Goal: Task Accomplishment & Management: Use online tool/utility

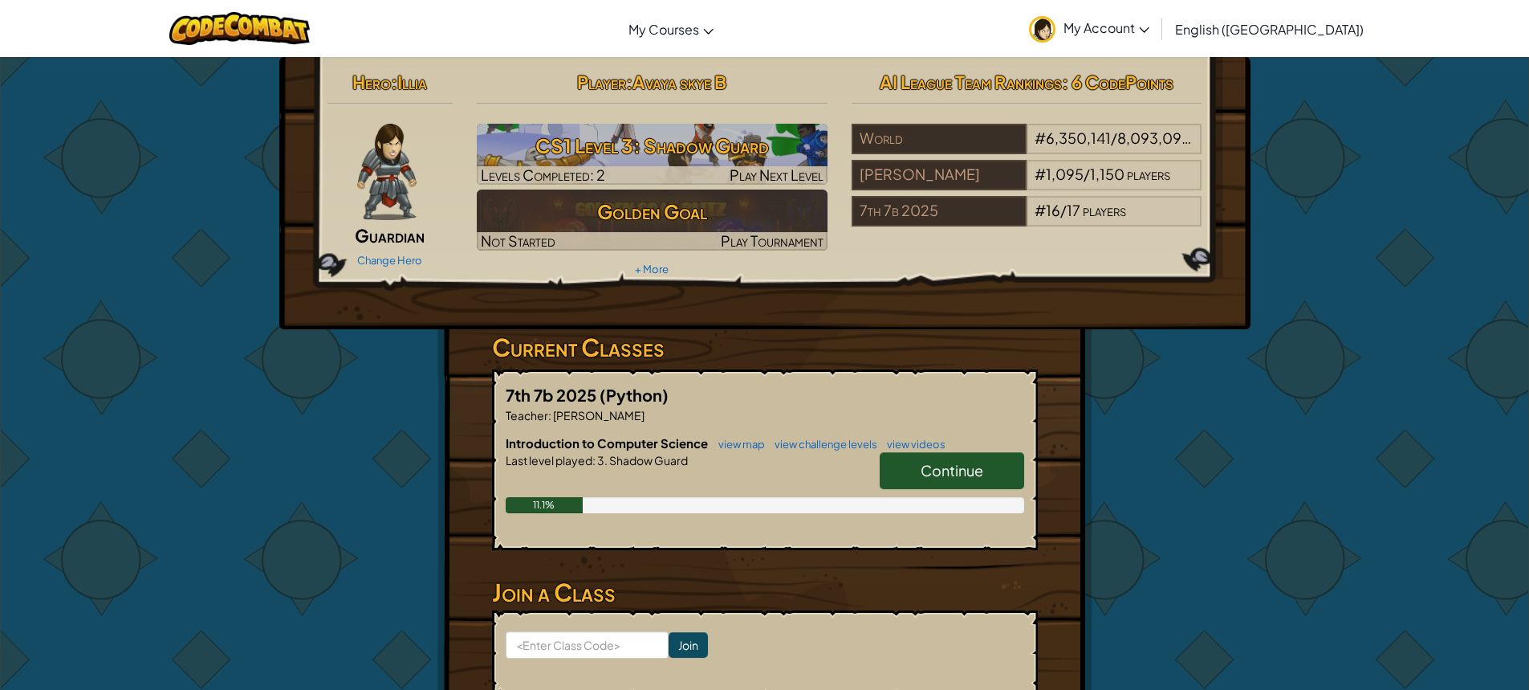
click at [905, 474] on link "Continue" at bounding box center [952, 470] width 144 height 37
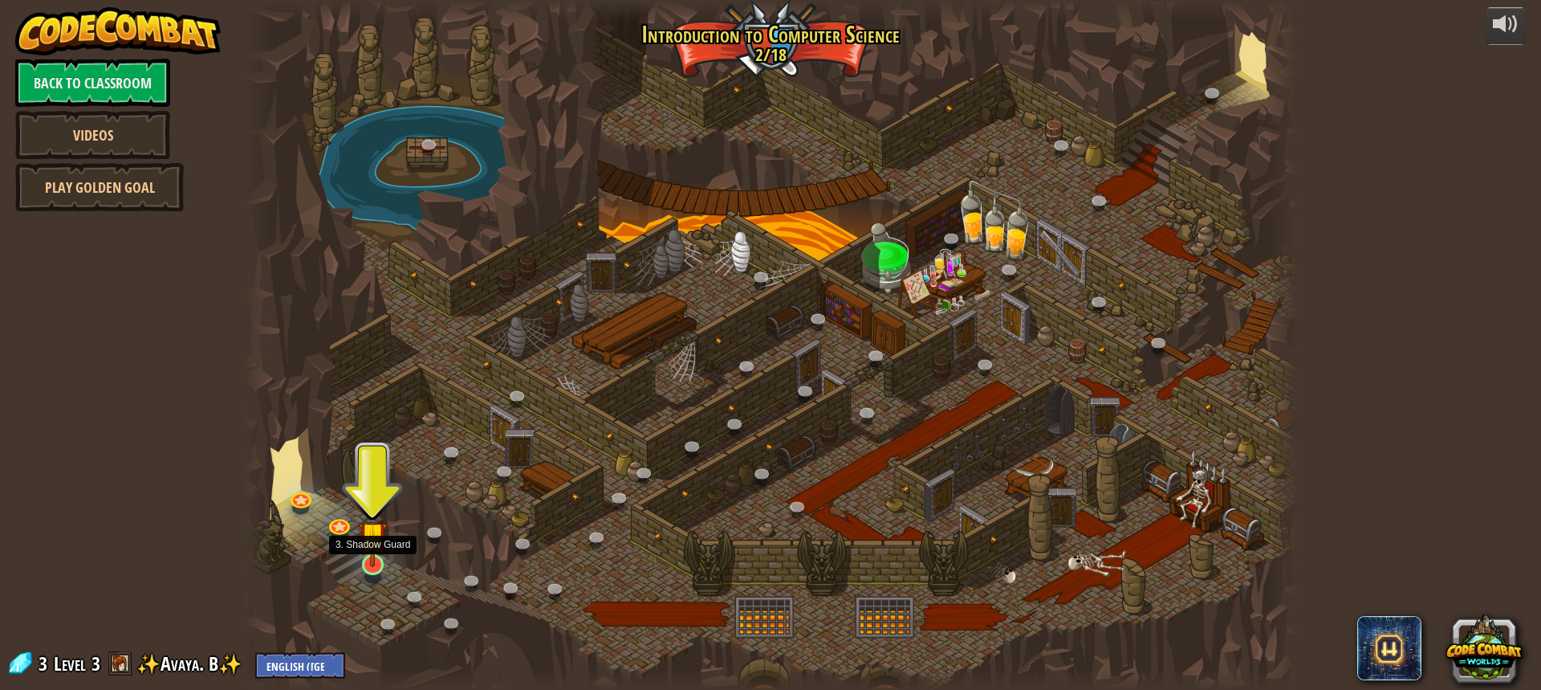
click at [368, 565] on img at bounding box center [372, 534] width 27 height 63
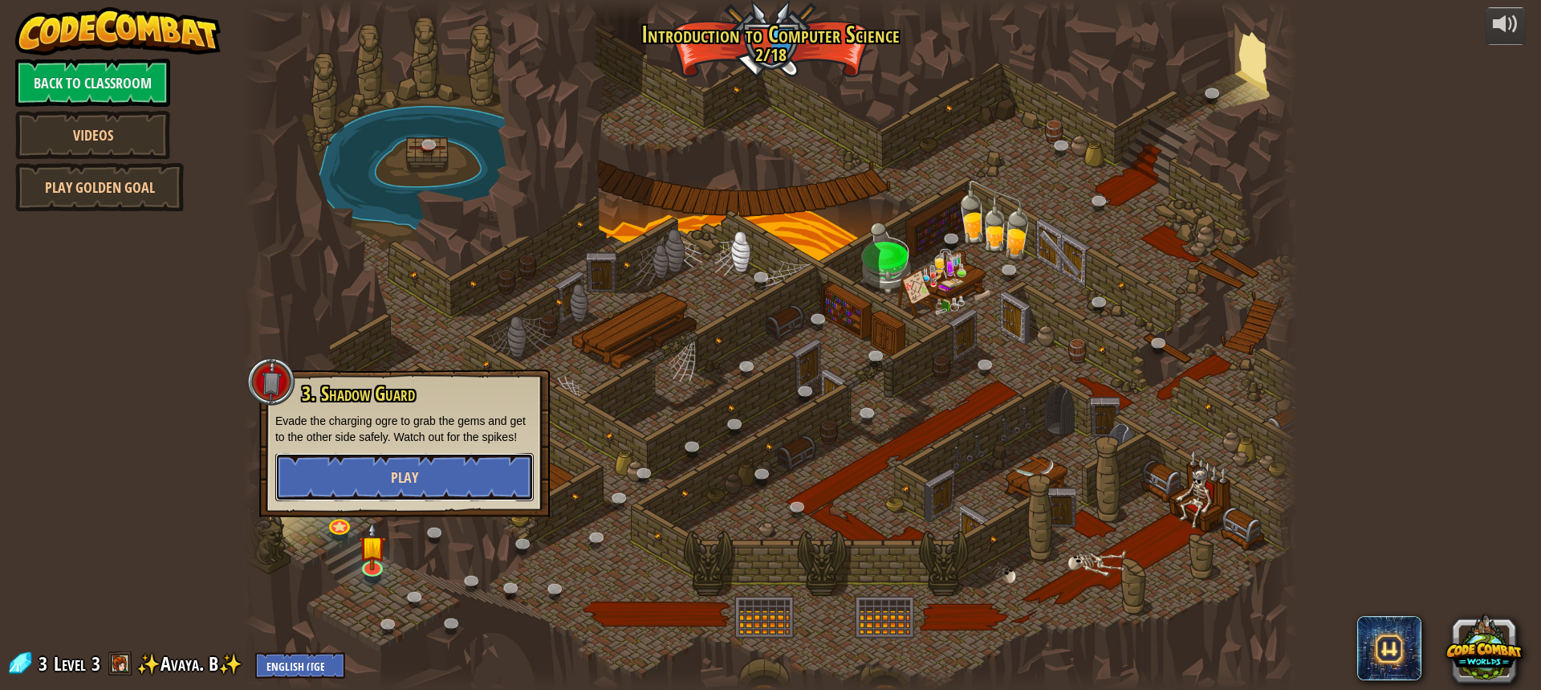
click at [380, 469] on button "Play" at bounding box center [404, 477] width 258 height 48
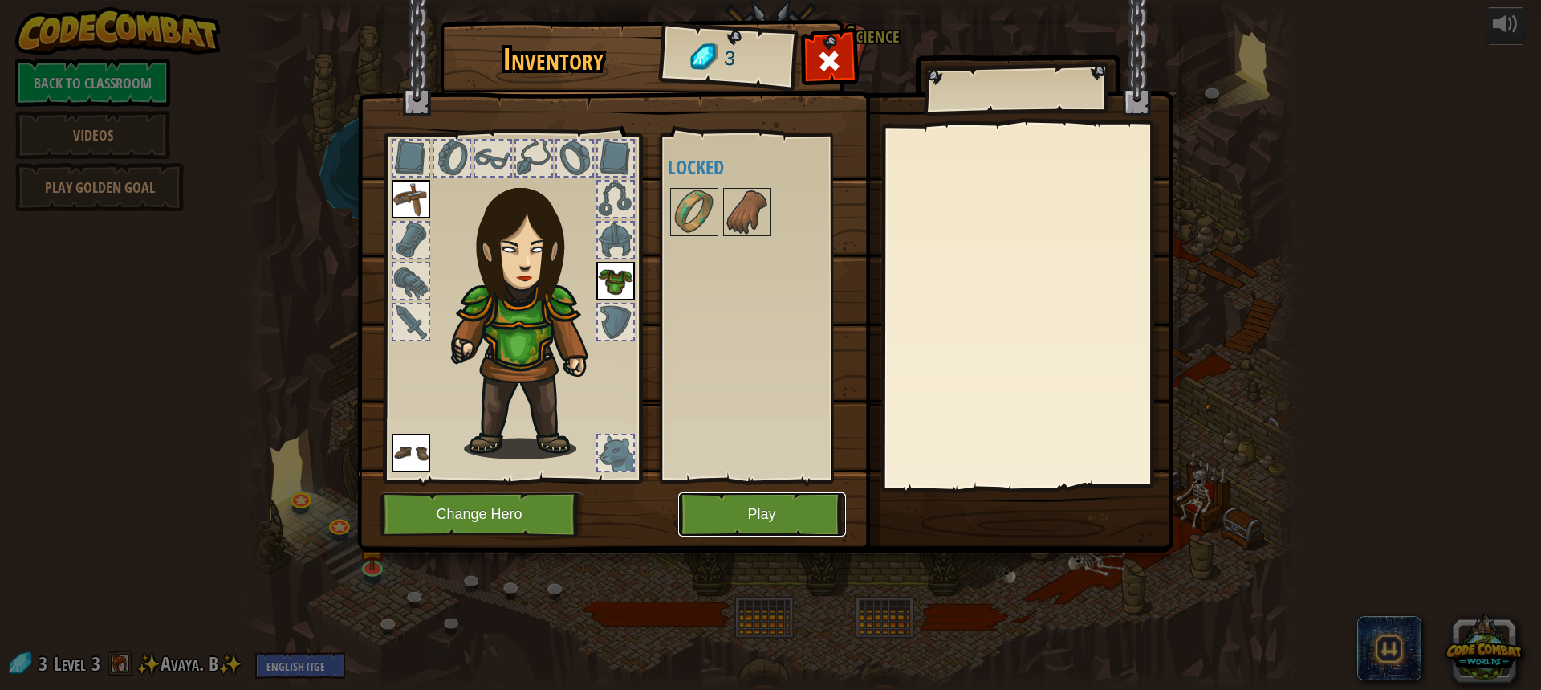
click at [775, 510] on button "Play" at bounding box center [762, 514] width 168 height 44
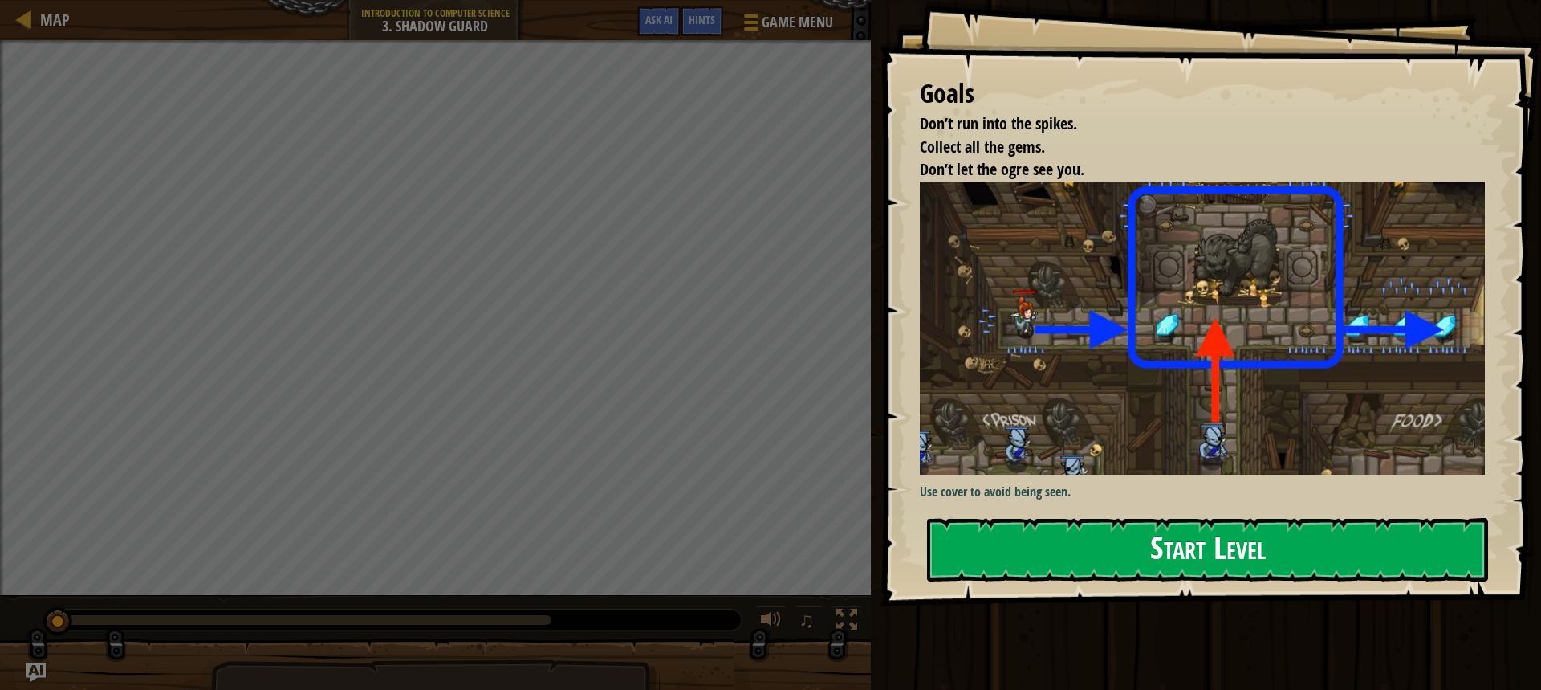
click at [982, 555] on button "Start Level" at bounding box center [1207, 549] width 561 height 63
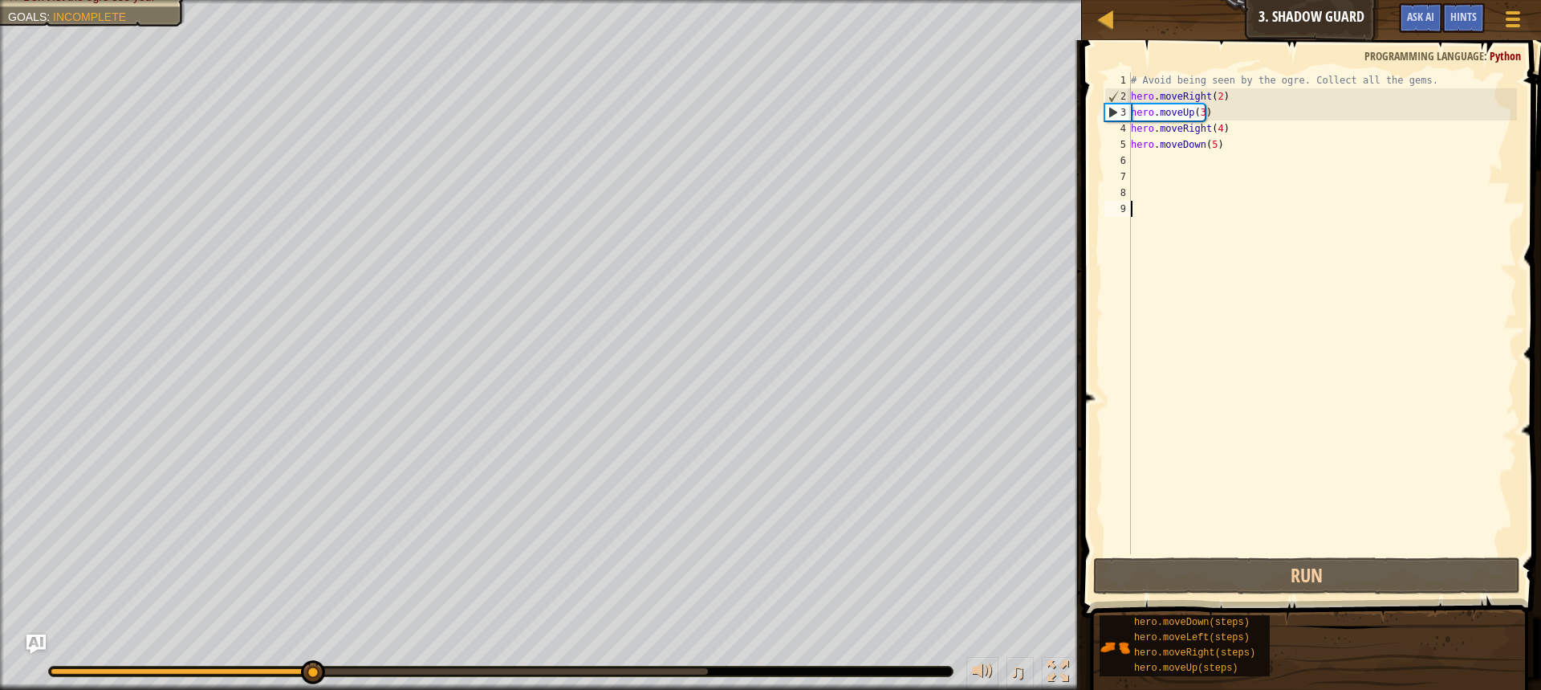
click at [1200, 115] on div "# Avoid being seen by the ogre. Collect all the gems. hero . moveRight ( 2 ) he…" at bounding box center [1322, 329] width 389 height 514
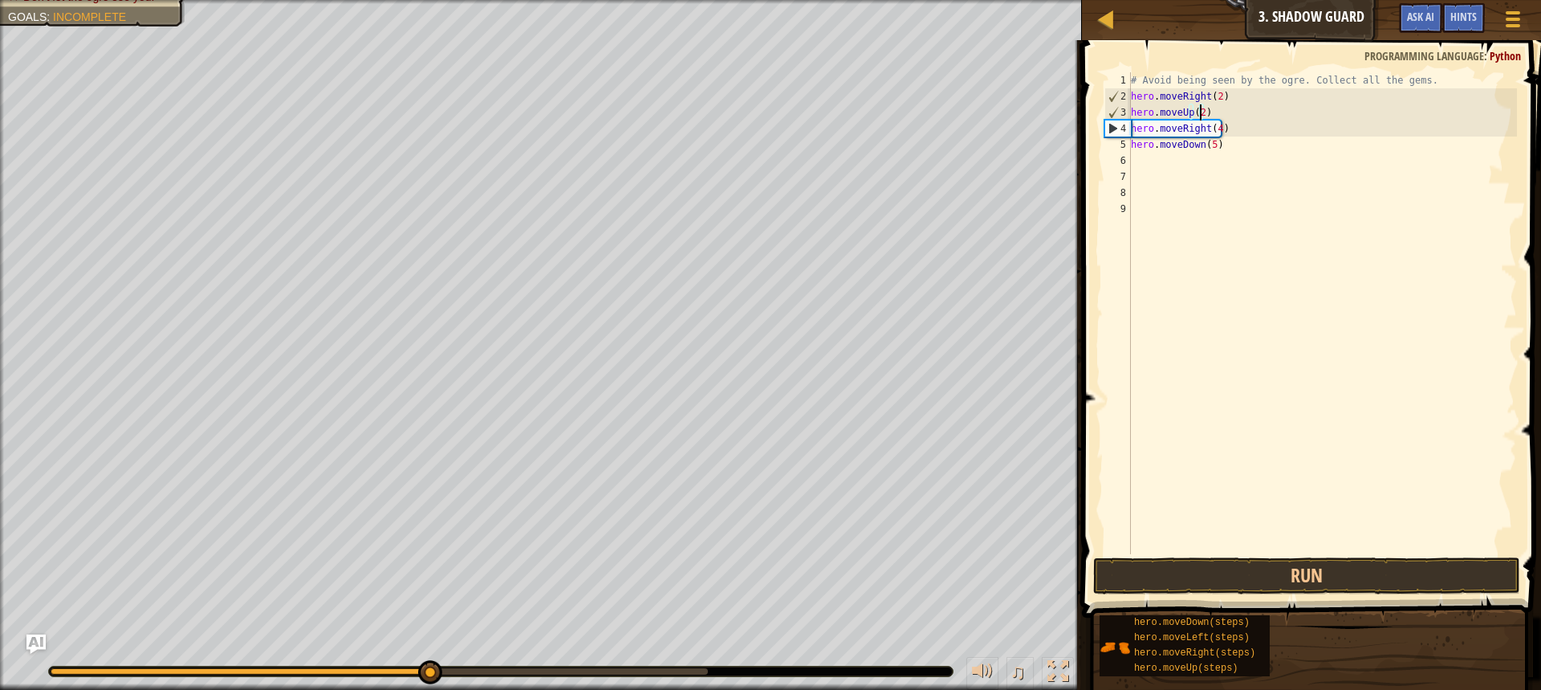
scroll to position [7, 5]
click at [1214, 133] on div "# Avoid being seen by the ogre. Collect all the gems. hero . moveRight ( 2 ) he…" at bounding box center [1322, 329] width 389 height 514
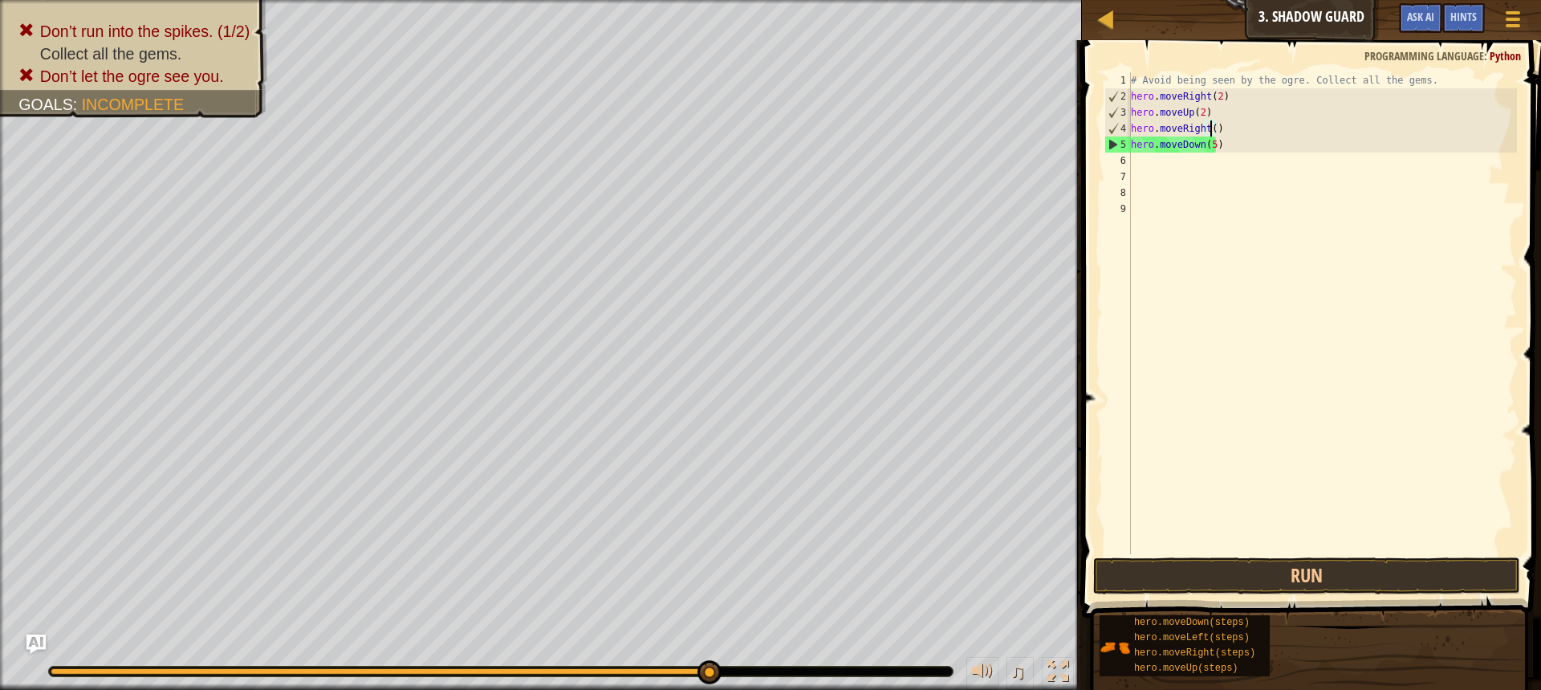
scroll to position [7, 6]
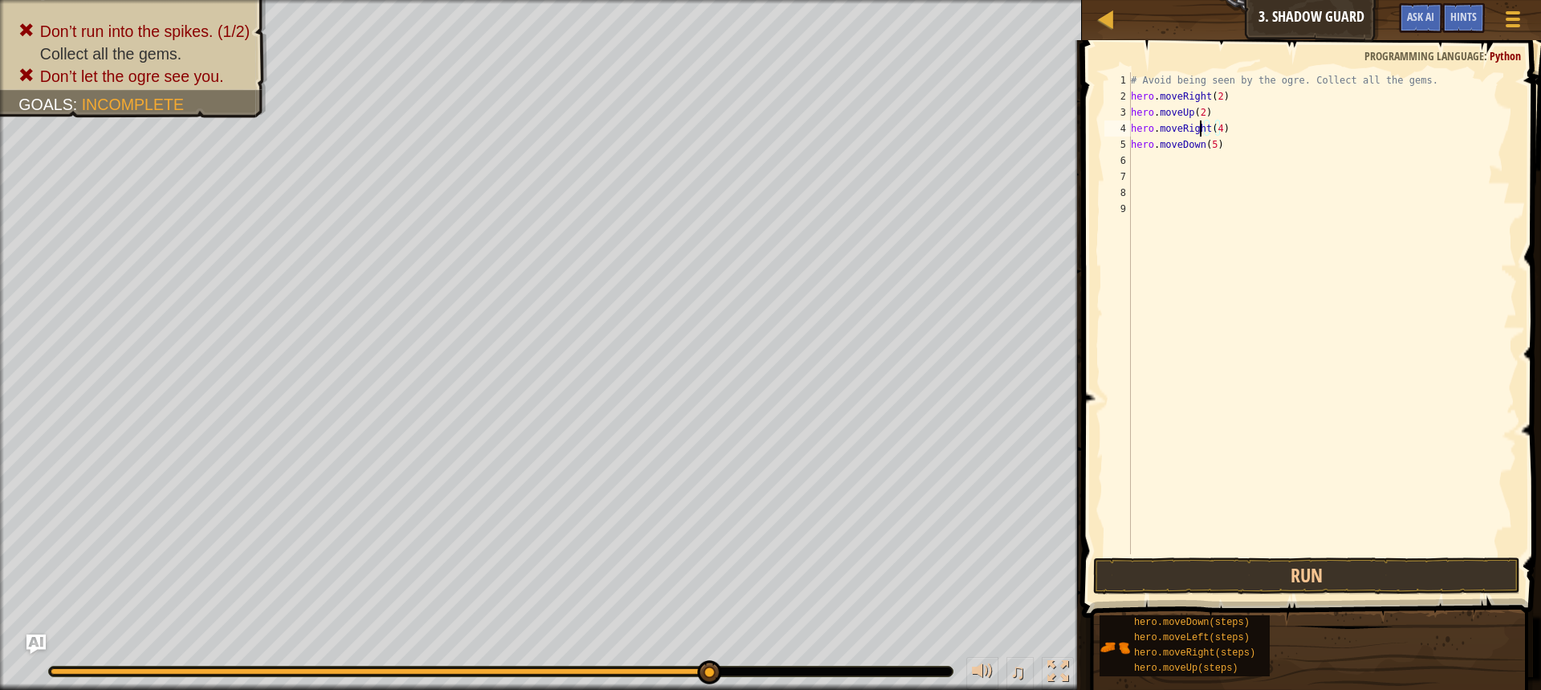
click at [1201, 131] on div "# Avoid being seen by the ogre. Collect all the gems. hero . moveRight ( 2 ) he…" at bounding box center [1322, 329] width 389 height 514
click at [1206, 130] on div "# Avoid being seen by the ogre. Collect all the gems. hero . moveRight ( 2 ) he…" at bounding box center [1322, 329] width 389 height 514
click at [1211, 144] on div "hero.moveL eft press enter" at bounding box center [1279, 174] width 303 height 72
type textarea "hero.moveLeft(4)"
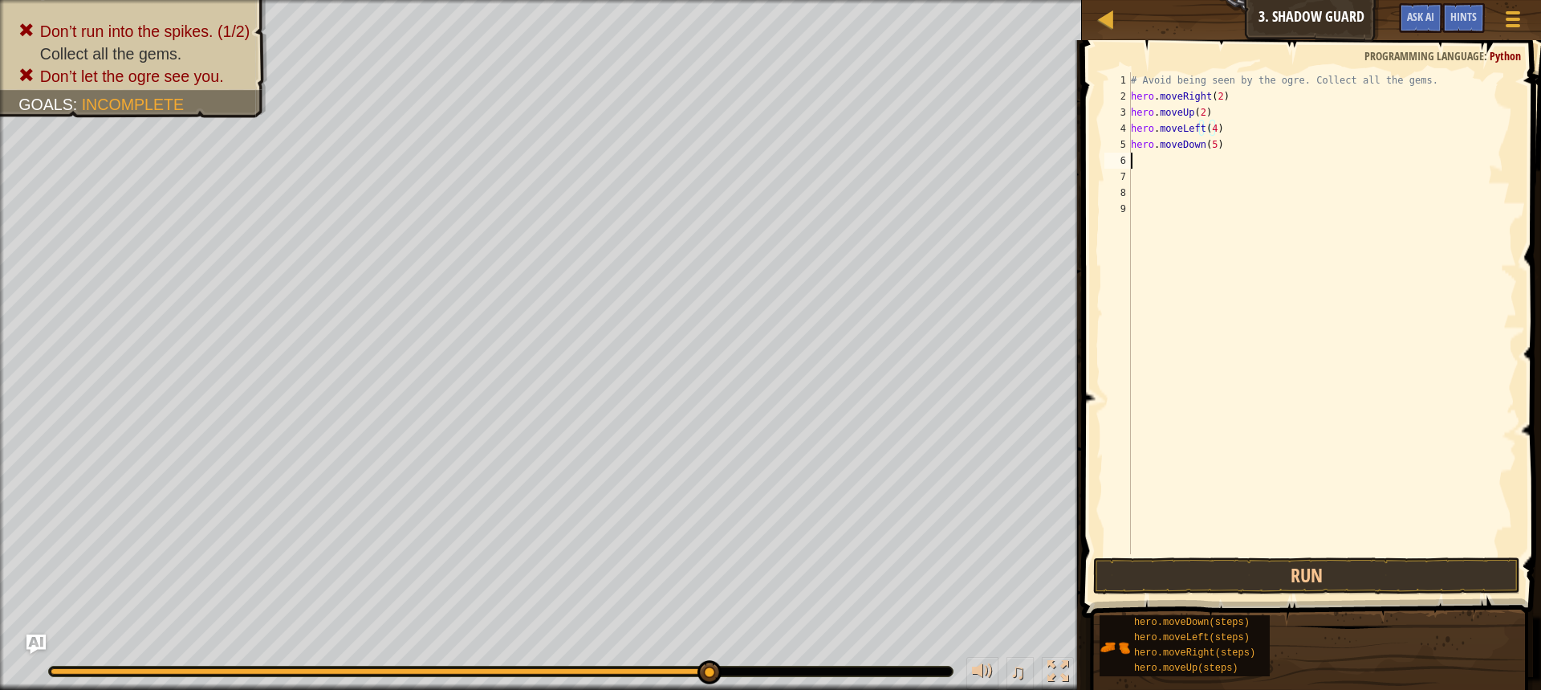
click at [1177, 162] on div "# Avoid being seen by the ogre. Collect all the gems. hero . moveRight ( 2 ) he…" at bounding box center [1322, 329] width 389 height 514
type textarea "m"
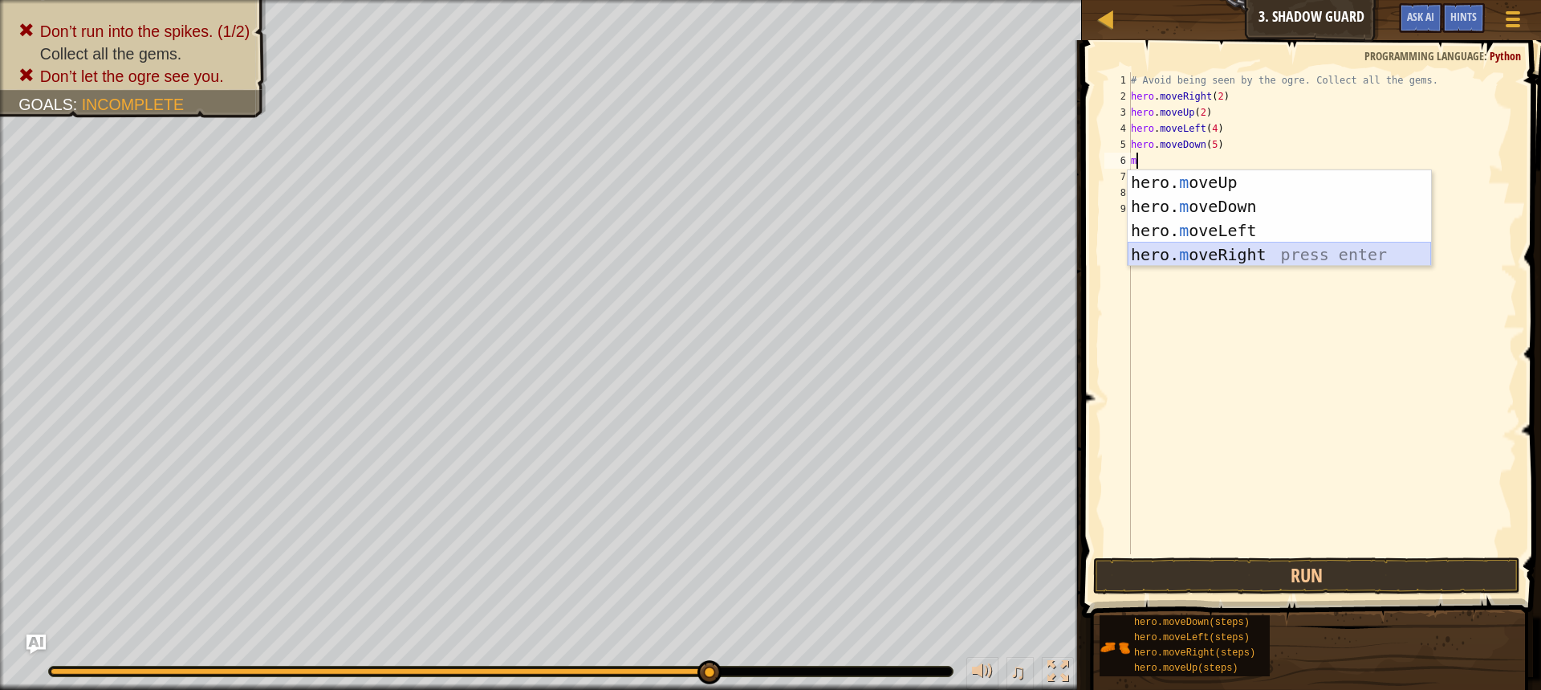
click at [1205, 245] on div "hero. m oveUp press enter hero. m oveDown press enter hero. m oveLeft press ent…" at bounding box center [1279, 242] width 303 height 144
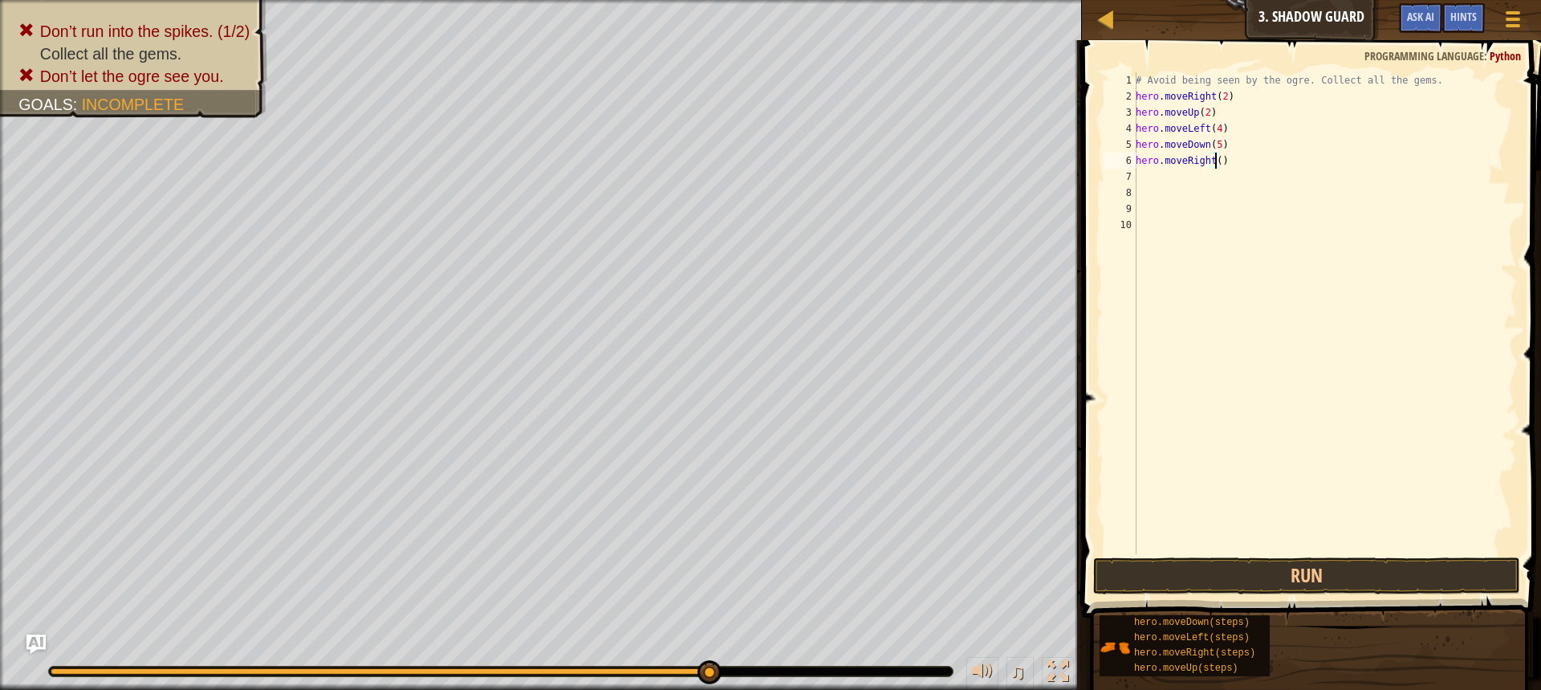
click at [1213, 165] on div "# Avoid being seen by the ogre. Collect all the gems. hero . moveRight ( 2 ) he…" at bounding box center [1325, 329] width 385 height 514
click at [1284, 583] on button "Run" at bounding box center [1306, 575] width 427 height 37
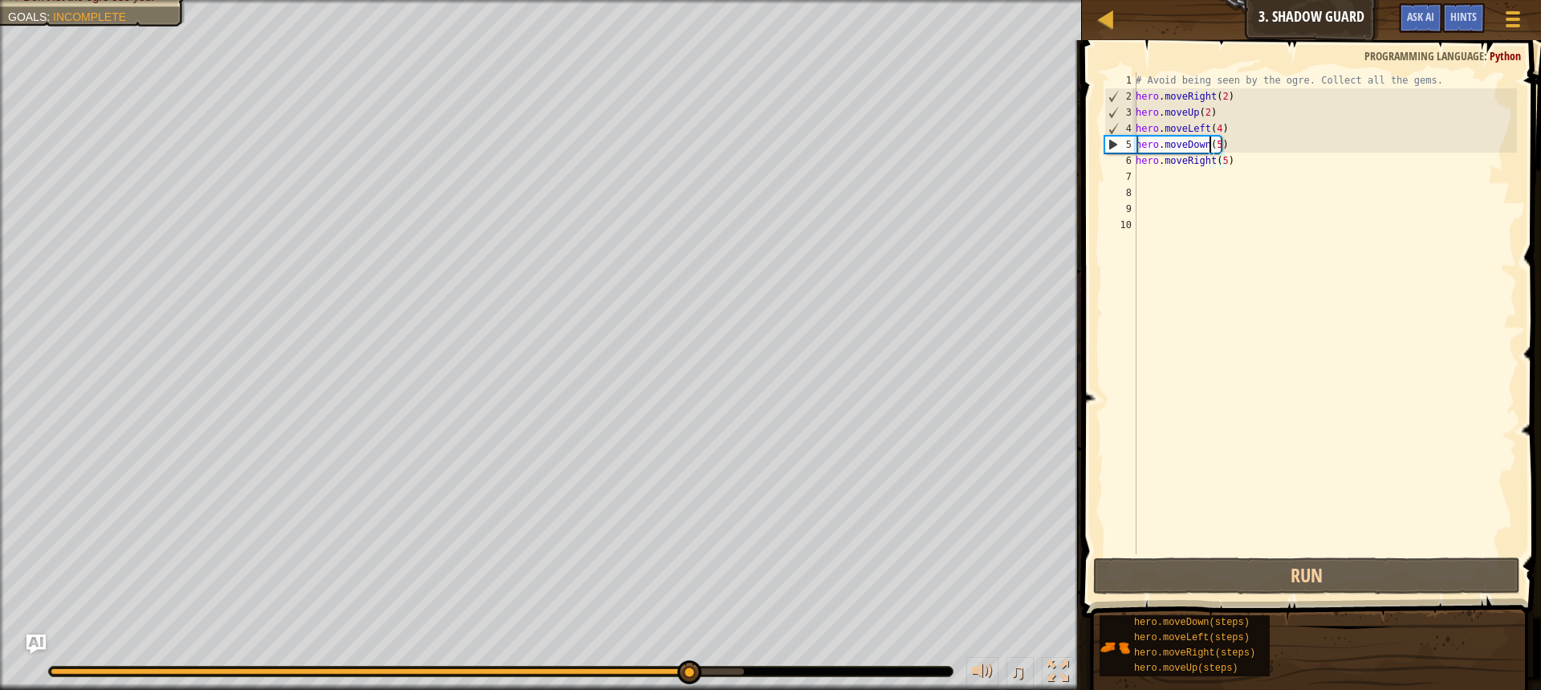
click at [1211, 141] on div "# Avoid being seen by the ogre. Collect all the gems. hero . moveRight ( 2 ) he…" at bounding box center [1325, 329] width 385 height 514
click at [1216, 148] on div "# Avoid being seen by the ogre. Collect all the gems. hero . moveRight ( 2 ) he…" at bounding box center [1325, 329] width 385 height 514
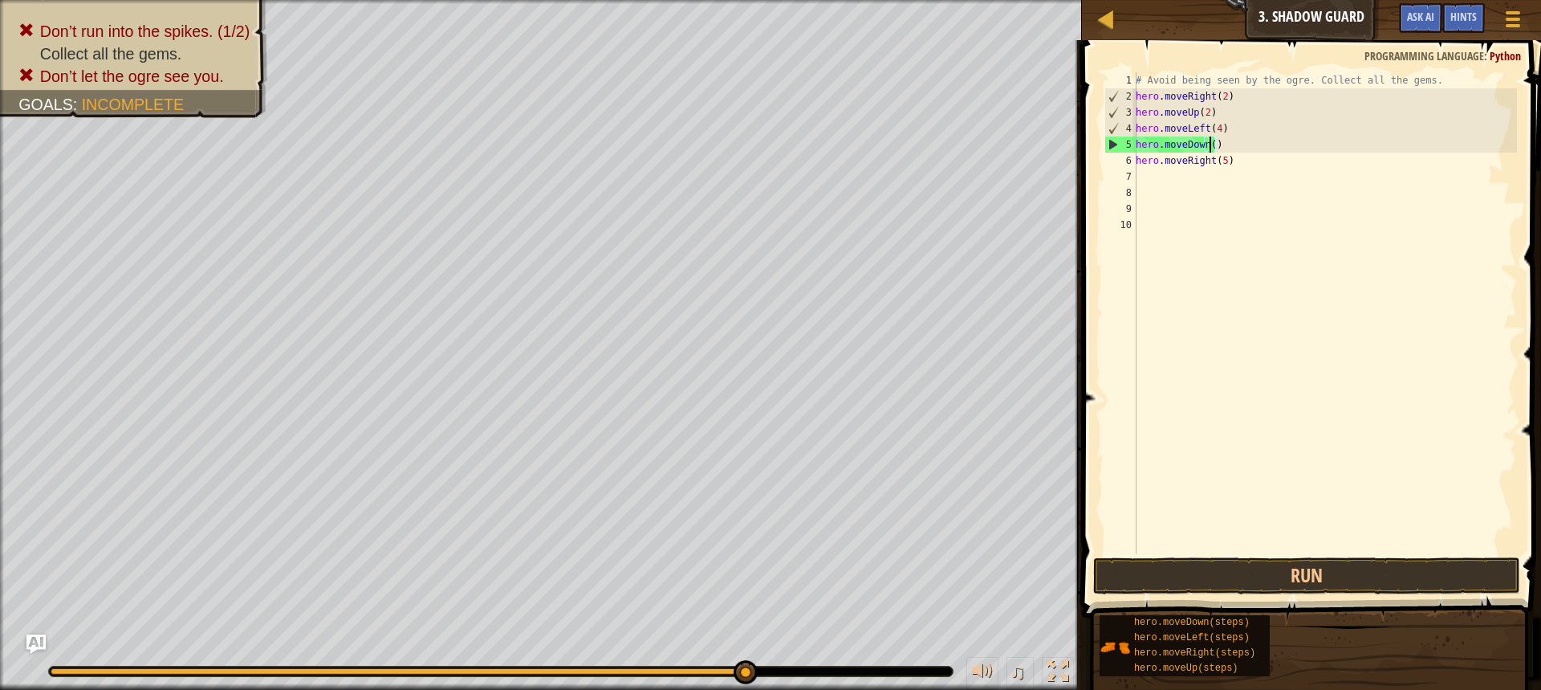
scroll to position [7, 6]
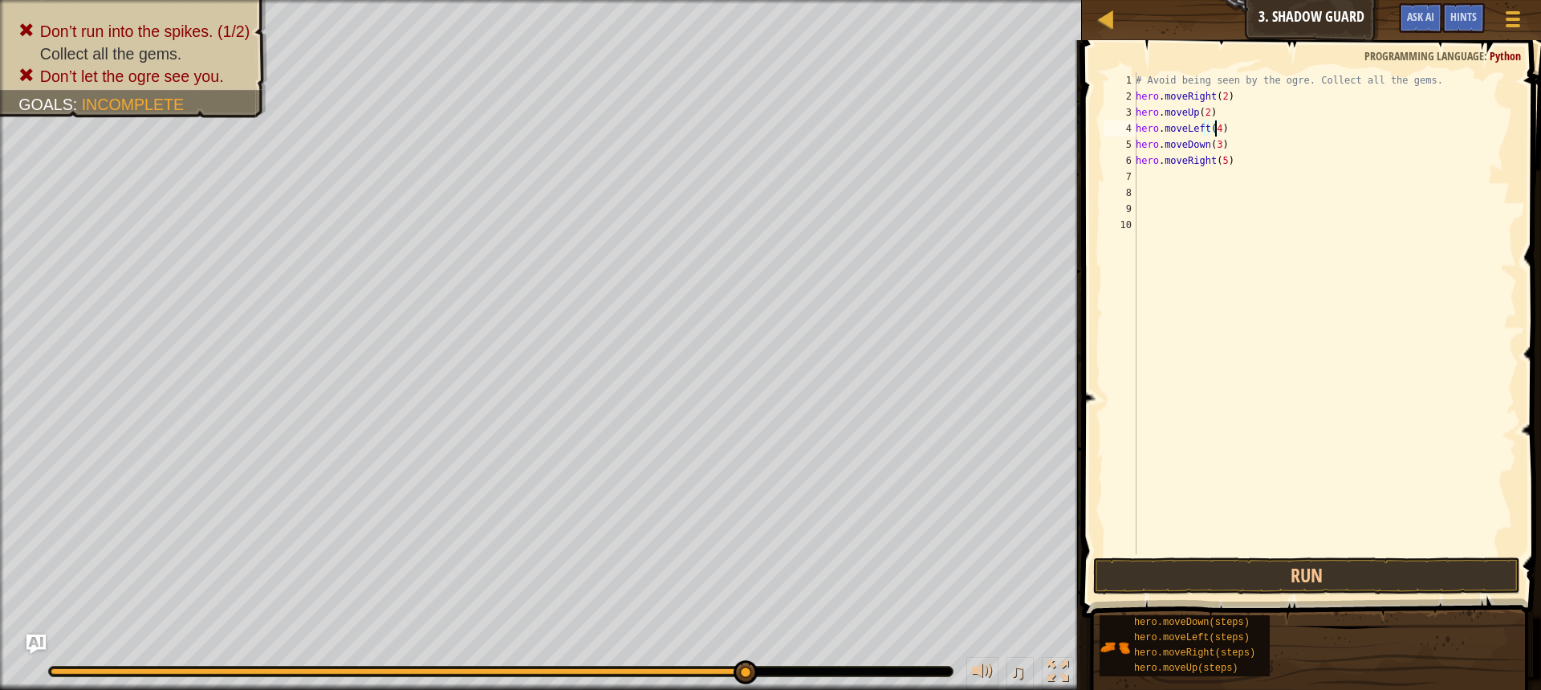
drag, startPoint x: 1213, startPoint y: 128, endPoint x: 1206, endPoint y: 144, distance: 16.9
click at [1211, 132] on div "# Avoid being seen by the ogre. Collect all the gems. hero . moveRight ( 2 ) he…" at bounding box center [1325, 329] width 385 height 514
click at [1213, 585] on button "Run" at bounding box center [1306, 575] width 427 height 37
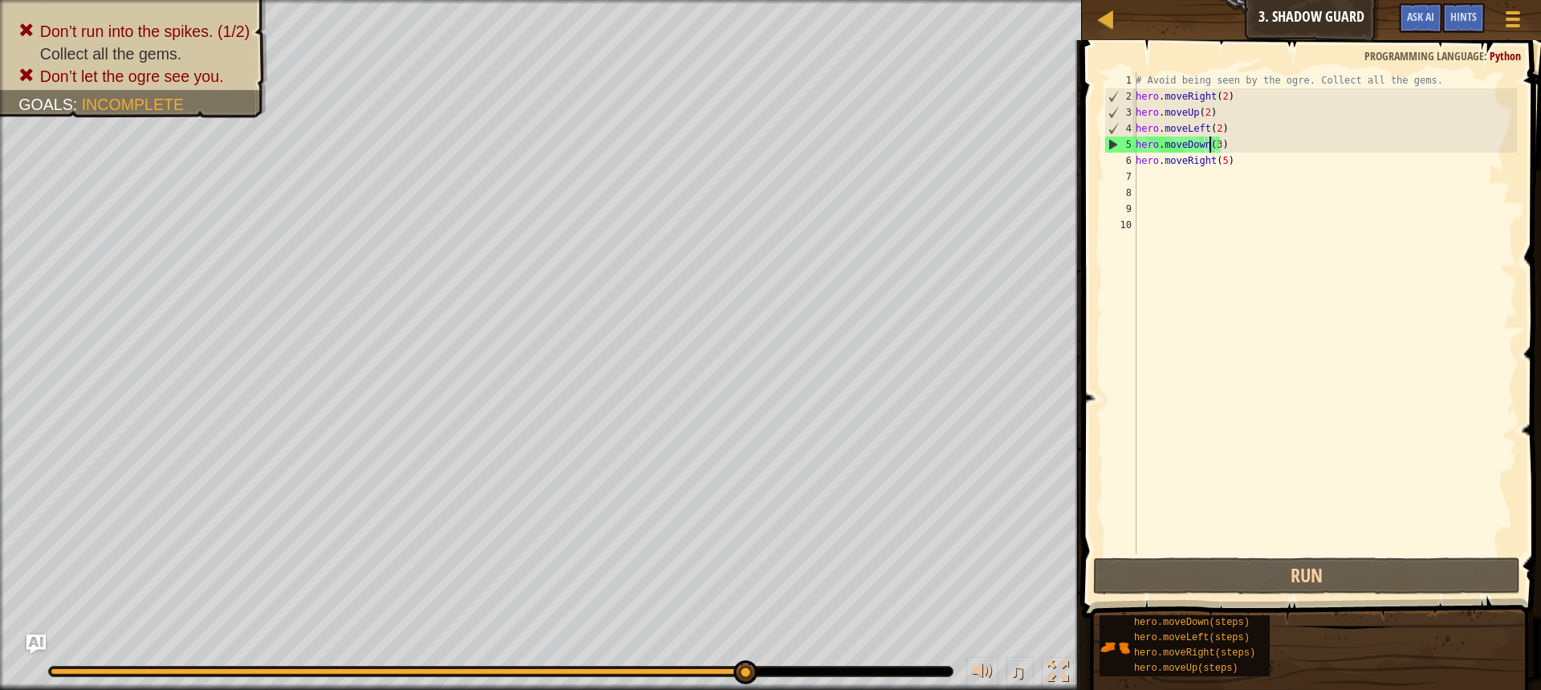
click at [1211, 146] on div "# Avoid being seen by the ogre. Collect all the gems. hero . moveRight ( 2 ) he…" at bounding box center [1325, 329] width 385 height 514
click at [1215, 145] on div "# Avoid being seen by the ogre. Collect all the gems. hero . moveRight ( 2 ) he…" at bounding box center [1325, 329] width 385 height 514
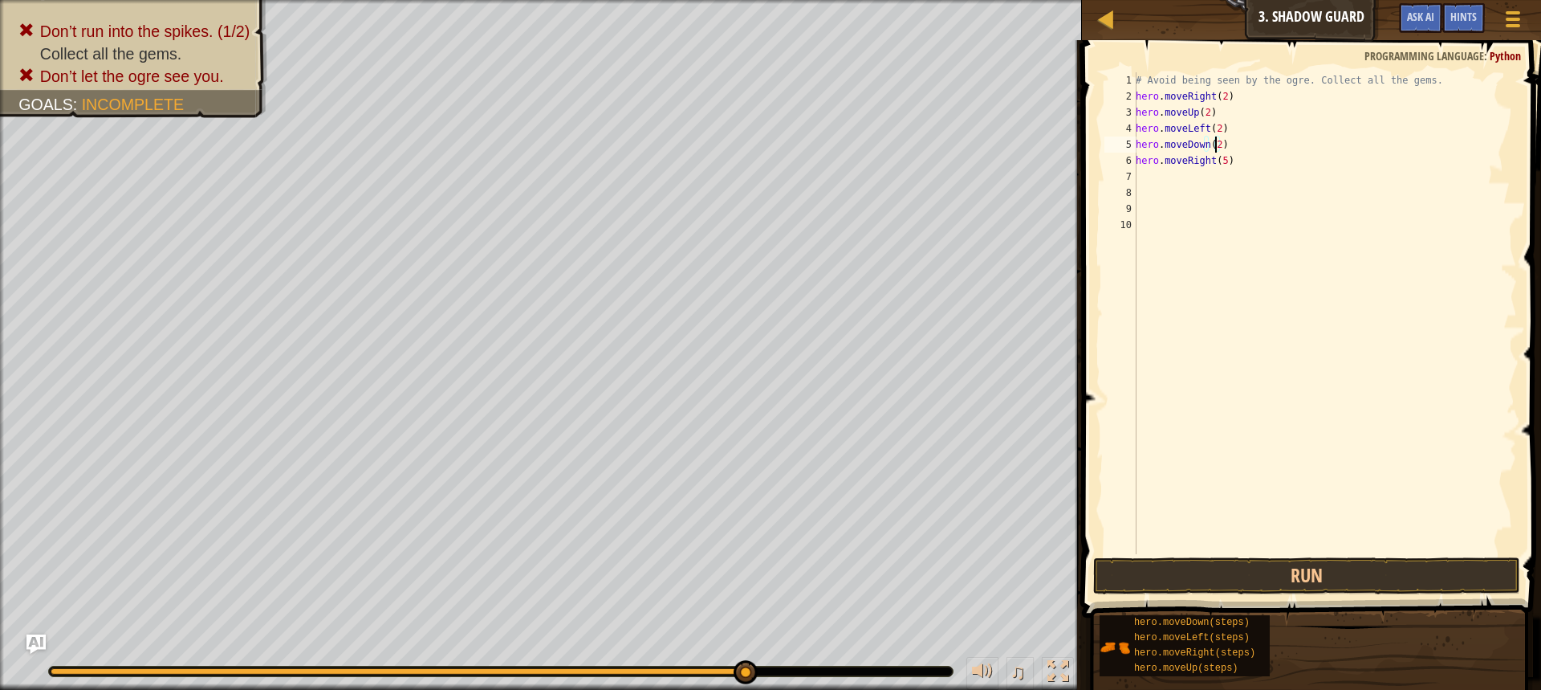
click at [1213, 129] on div "# Avoid being seen by the ogre. Collect all the gems. hero . moveRight ( 2 ) he…" at bounding box center [1325, 329] width 385 height 514
click at [1210, 560] on button "Run" at bounding box center [1306, 575] width 427 height 37
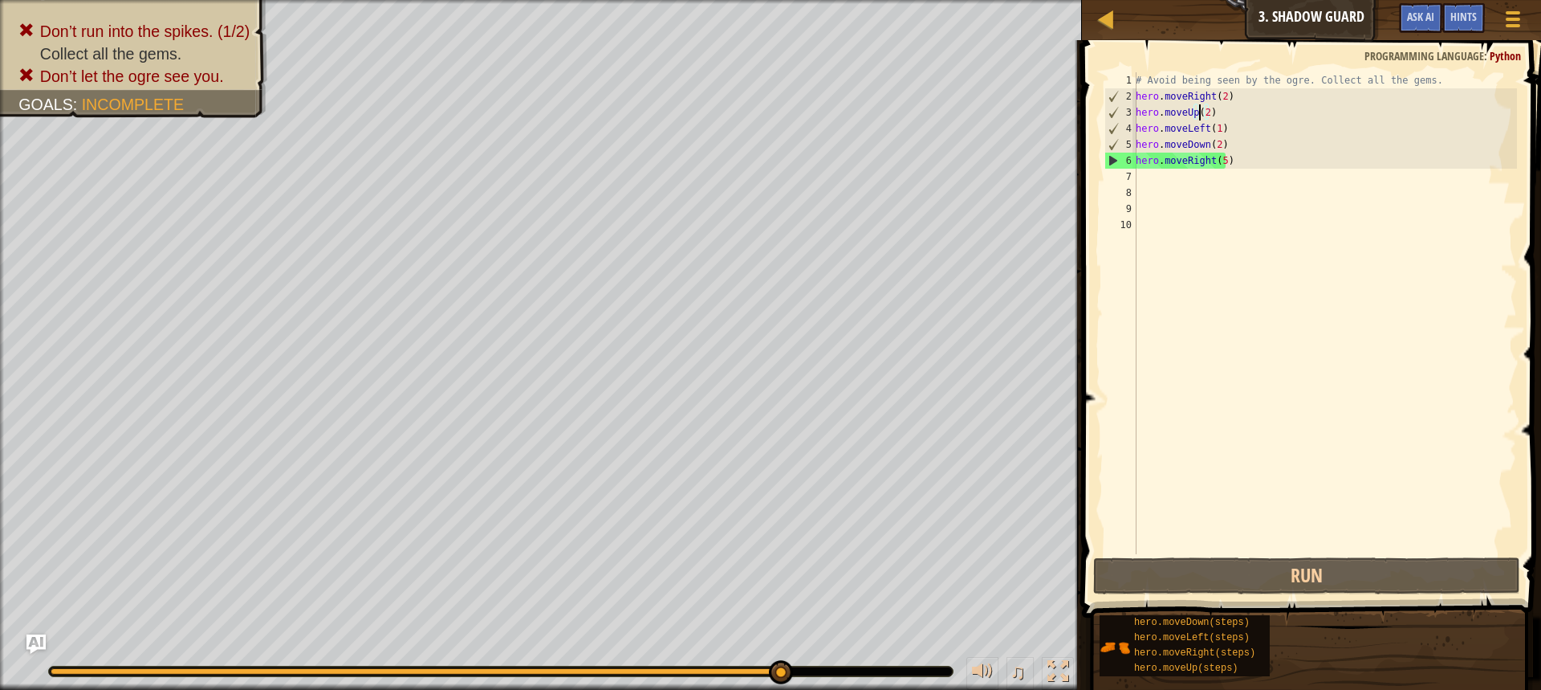
click at [1202, 113] on div "# Avoid being seen by the ogre. Collect all the gems. hero . moveRight ( 2 ) he…" at bounding box center [1325, 329] width 385 height 514
click at [1204, 113] on div "# Avoid being seen by the ogre. Collect all the gems. hero . moveRight ( 2 ) he…" at bounding box center [1325, 329] width 385 height 514
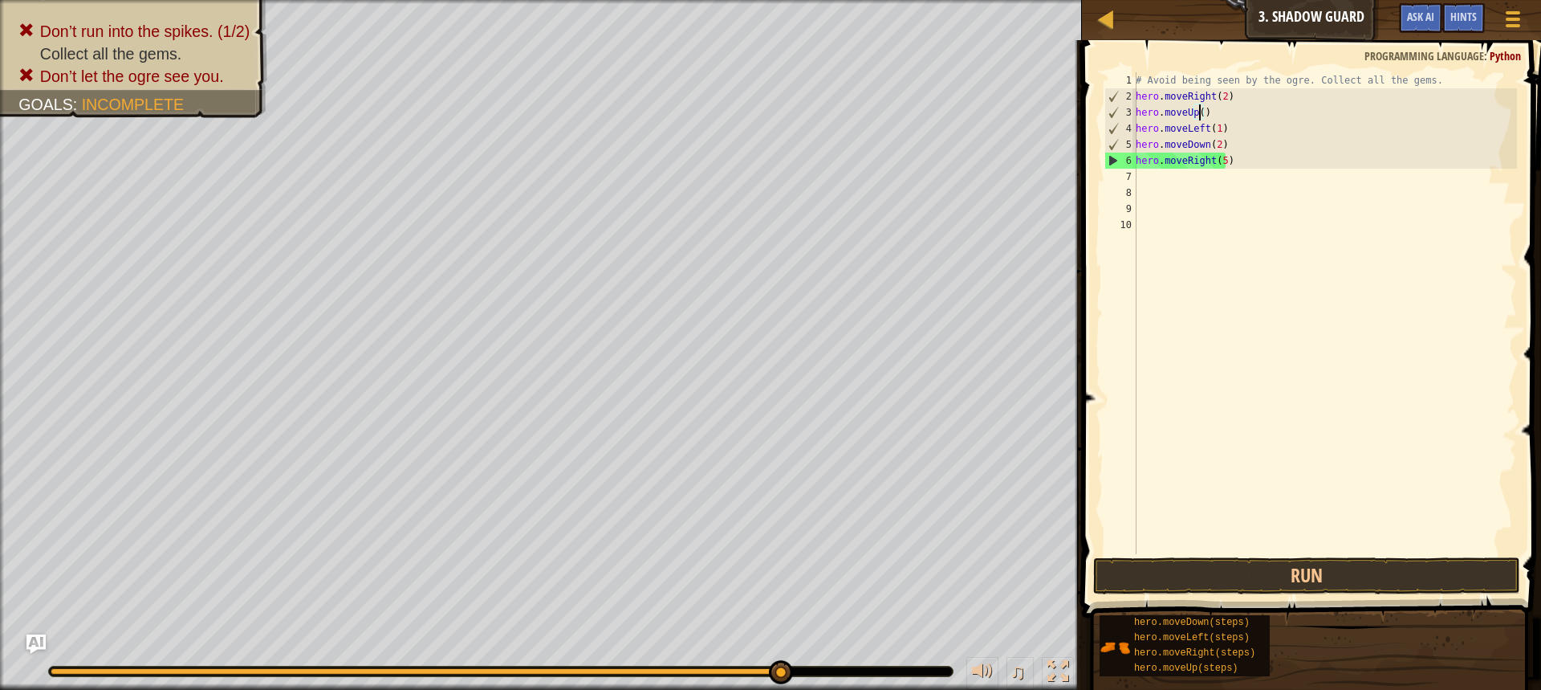
scroll to position [7, 5]
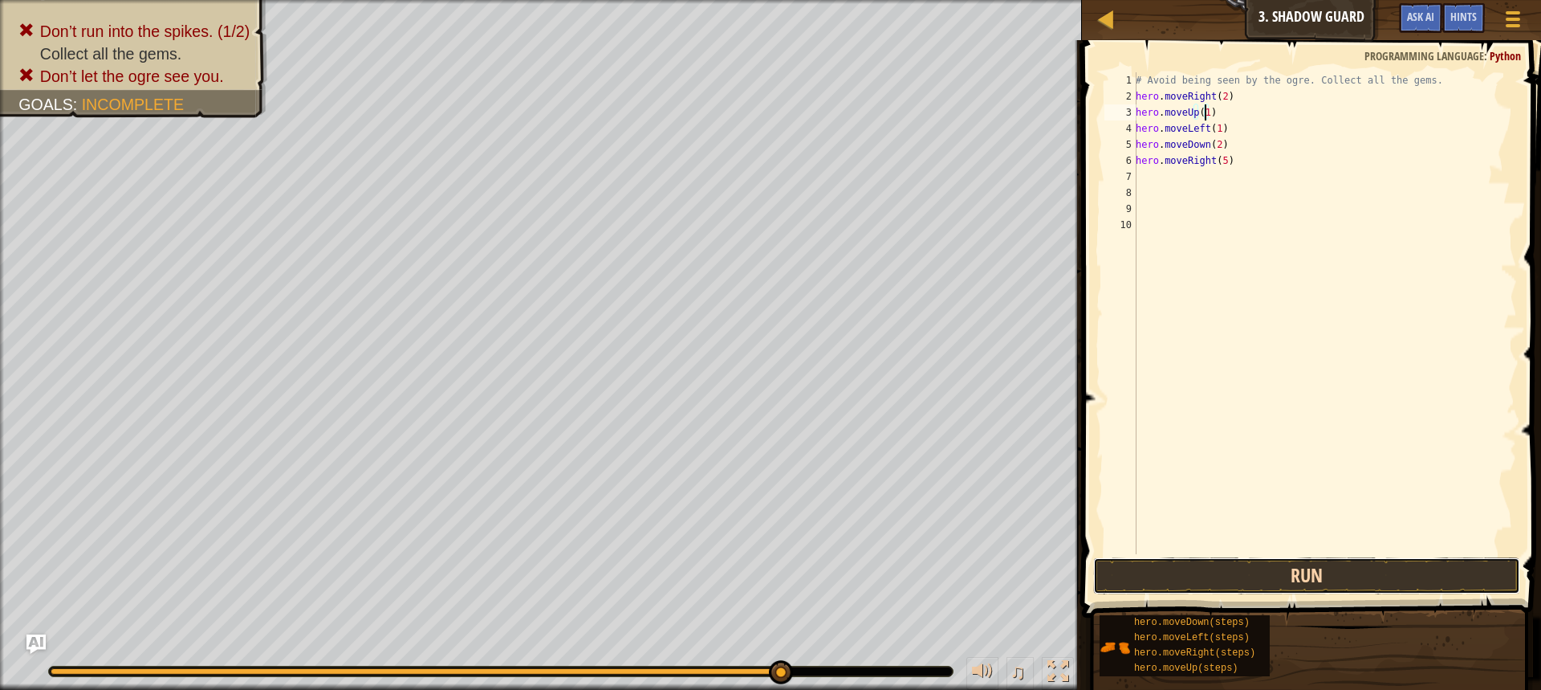
click at [1222, 572] on button "Run" at bounding box center [1306, 575] width 427 height 37
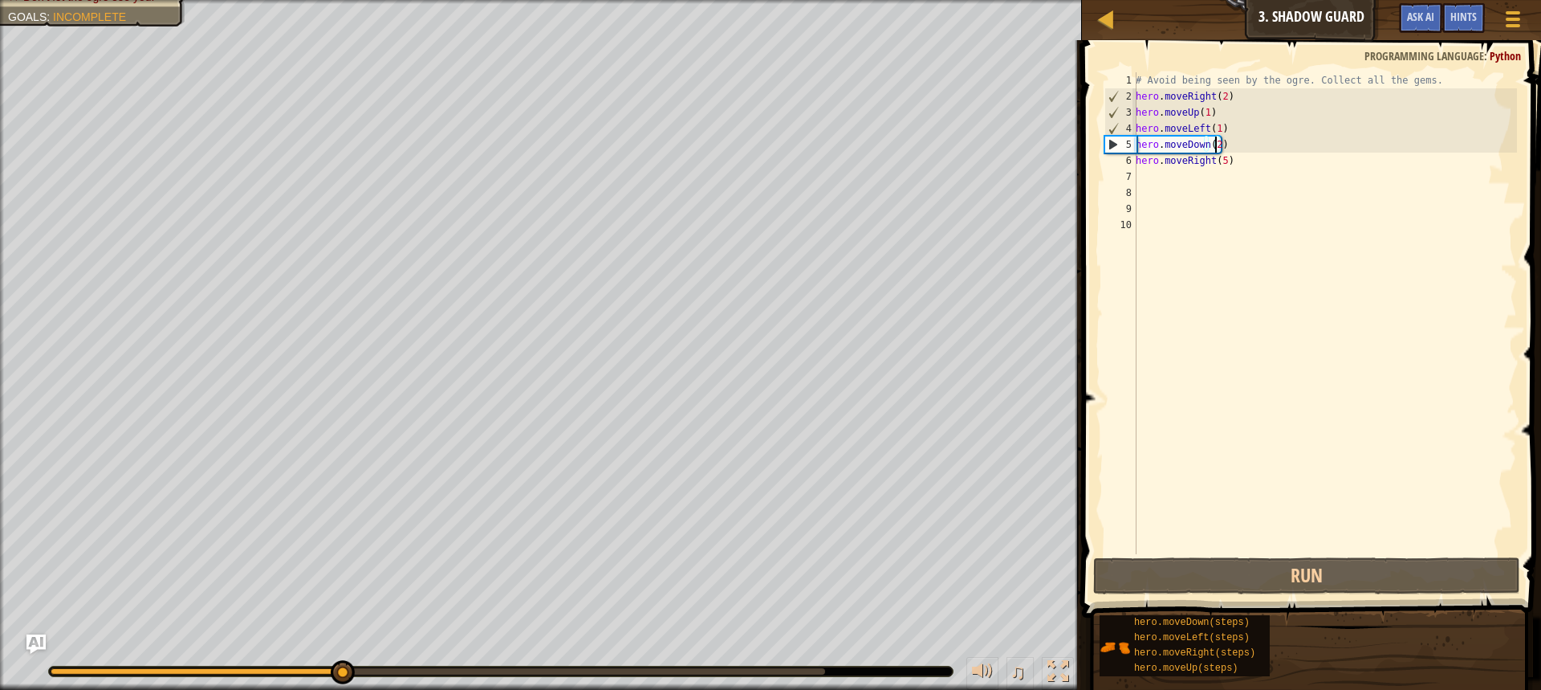
click at [1216, 148] on div "# Avoid being seen by the ogre. Collect all the gems. hero . moveRight ( 2 ) he…" at bounding box center [1325, 329] width 385 height 514
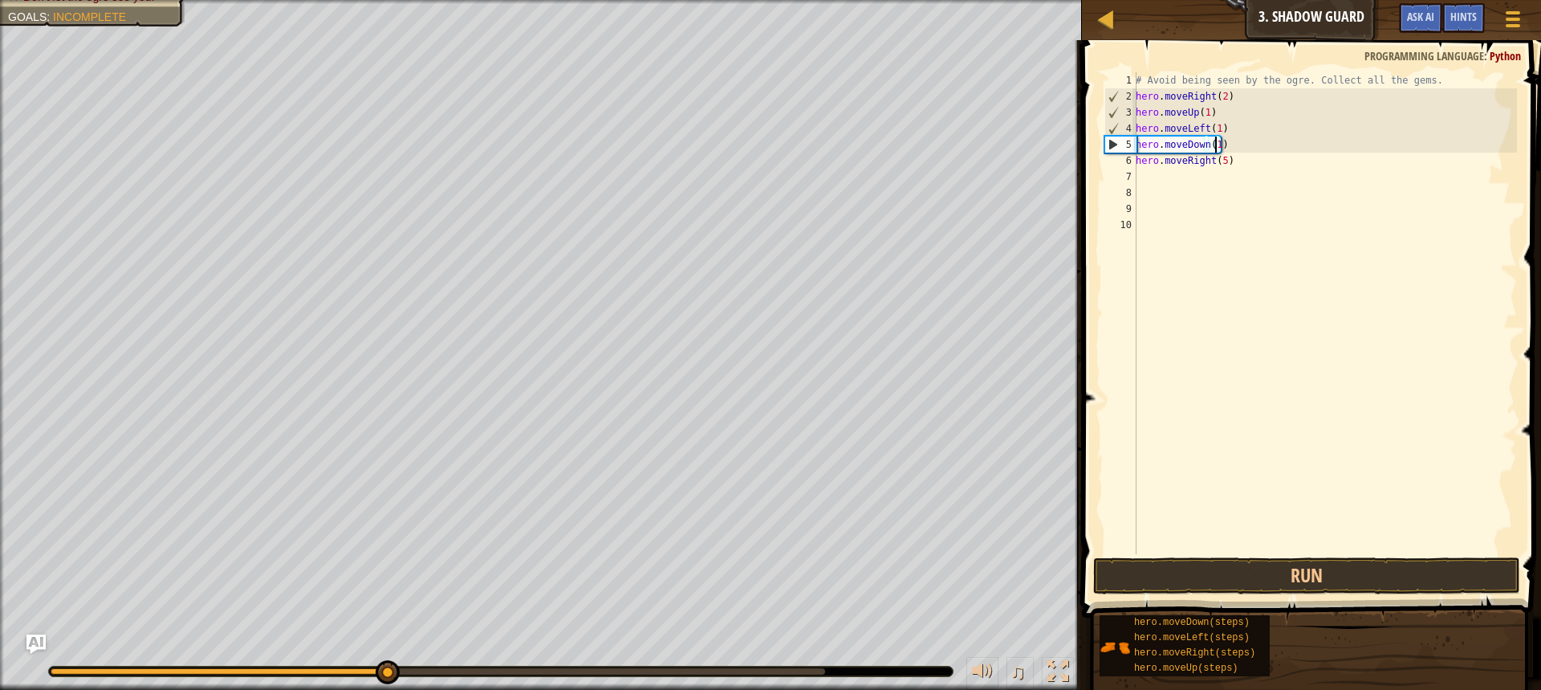
scroll to position [7, 6]
type textarea "hero.moveDown(1)"
click at [1360, 576] on button "Run" at bounding box center [1306, 575] width 427 height 37
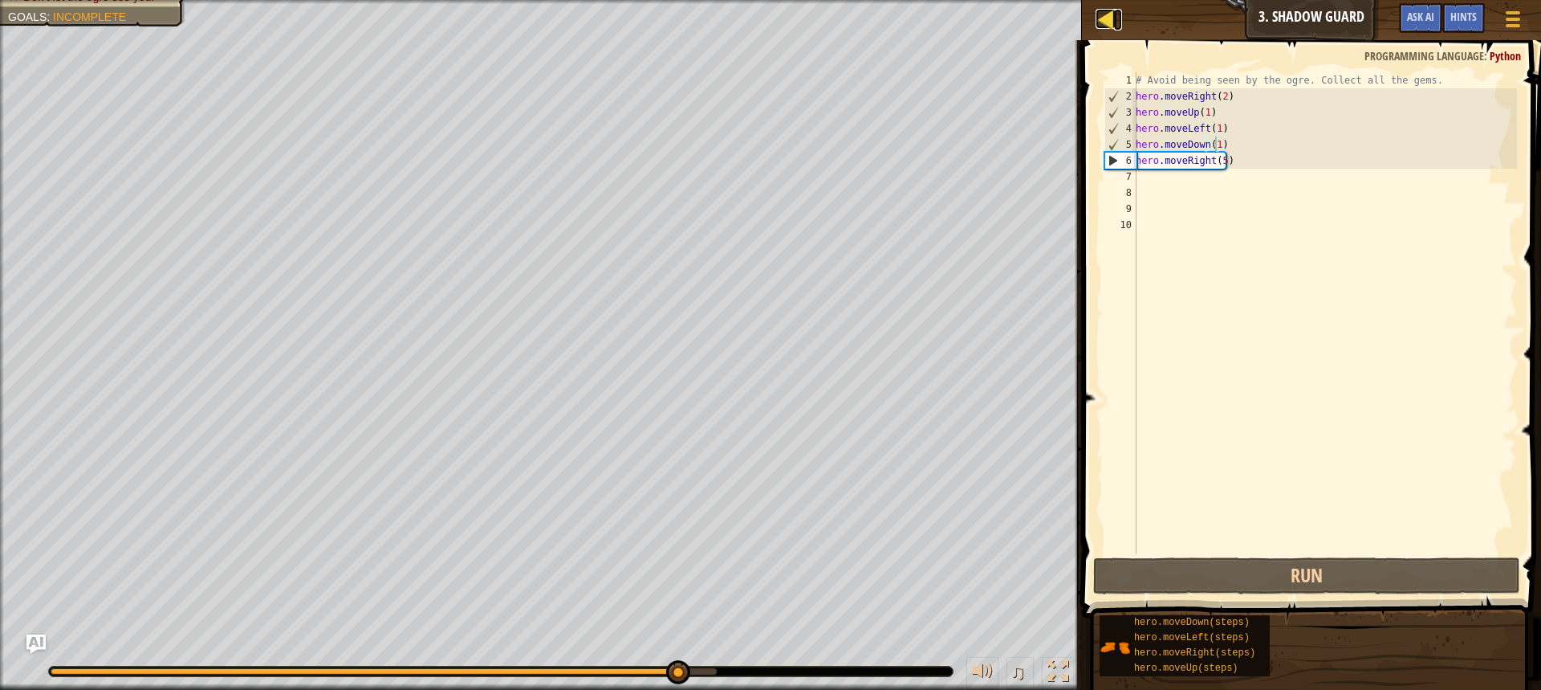
click at [1101, 12] on div at bounding box center [1106, 19] width 20 height 20
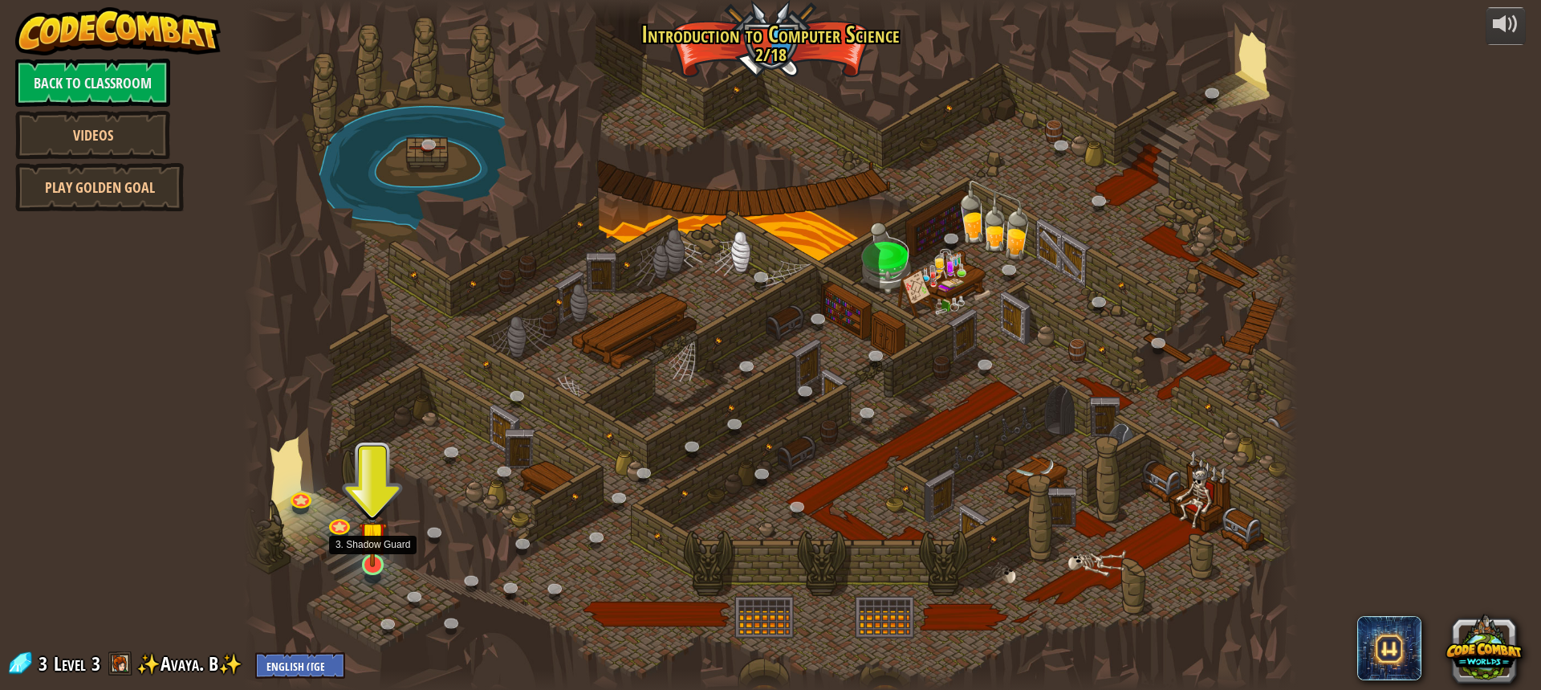
click at [381, 548] on img at bounding box center [372, 534] width 27 height 63
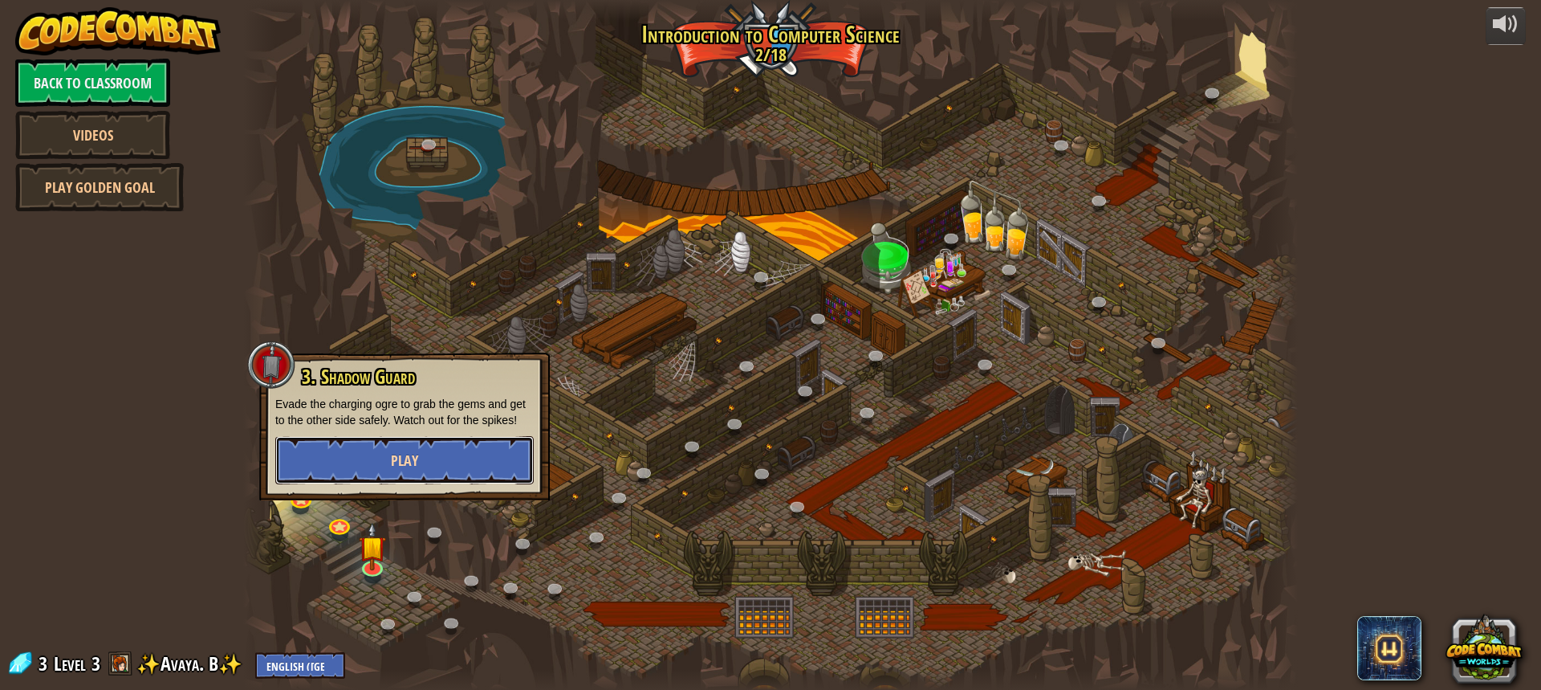
click at [380, 450] on button "Play" at bounding box center [404, 460] width 258 height 48
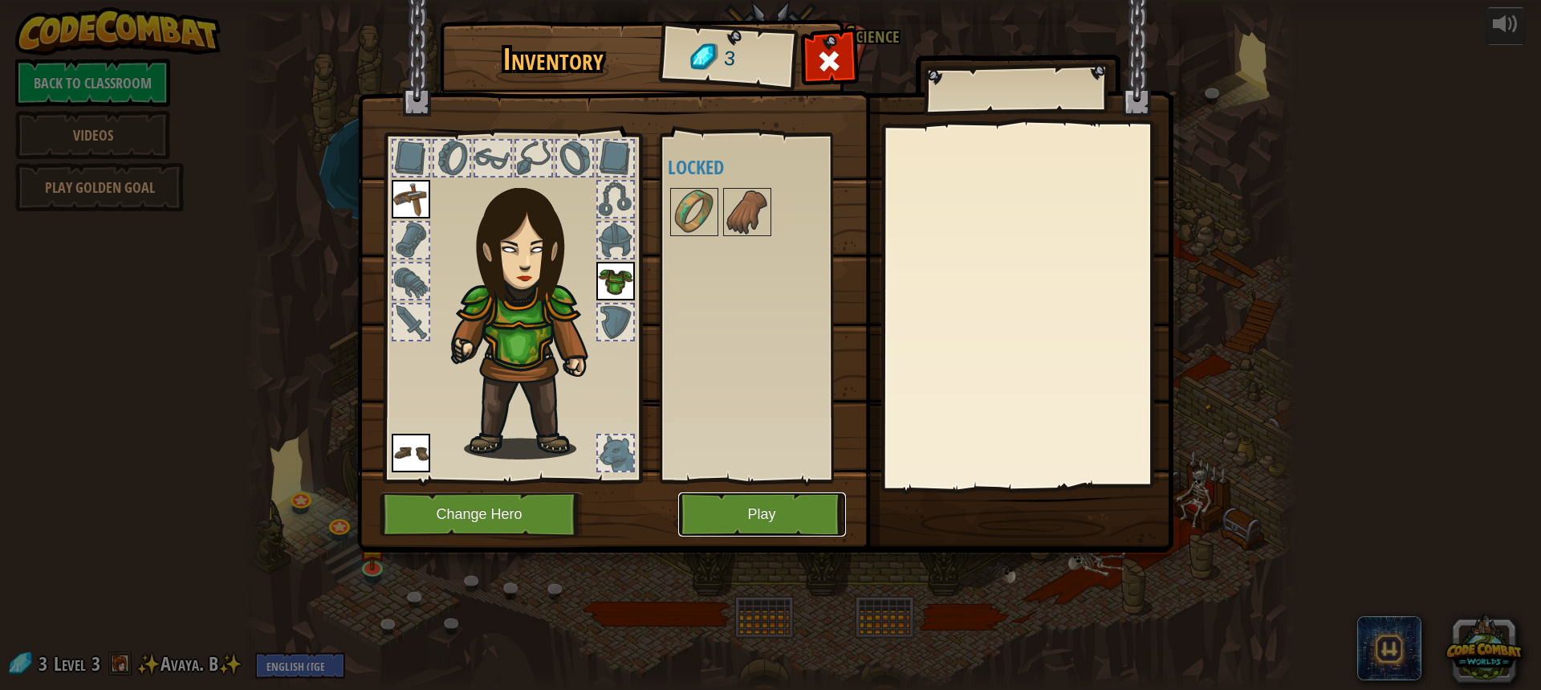
click at [717, 507] on button "Play" at bounding box center [762, 514] width 168 height 44
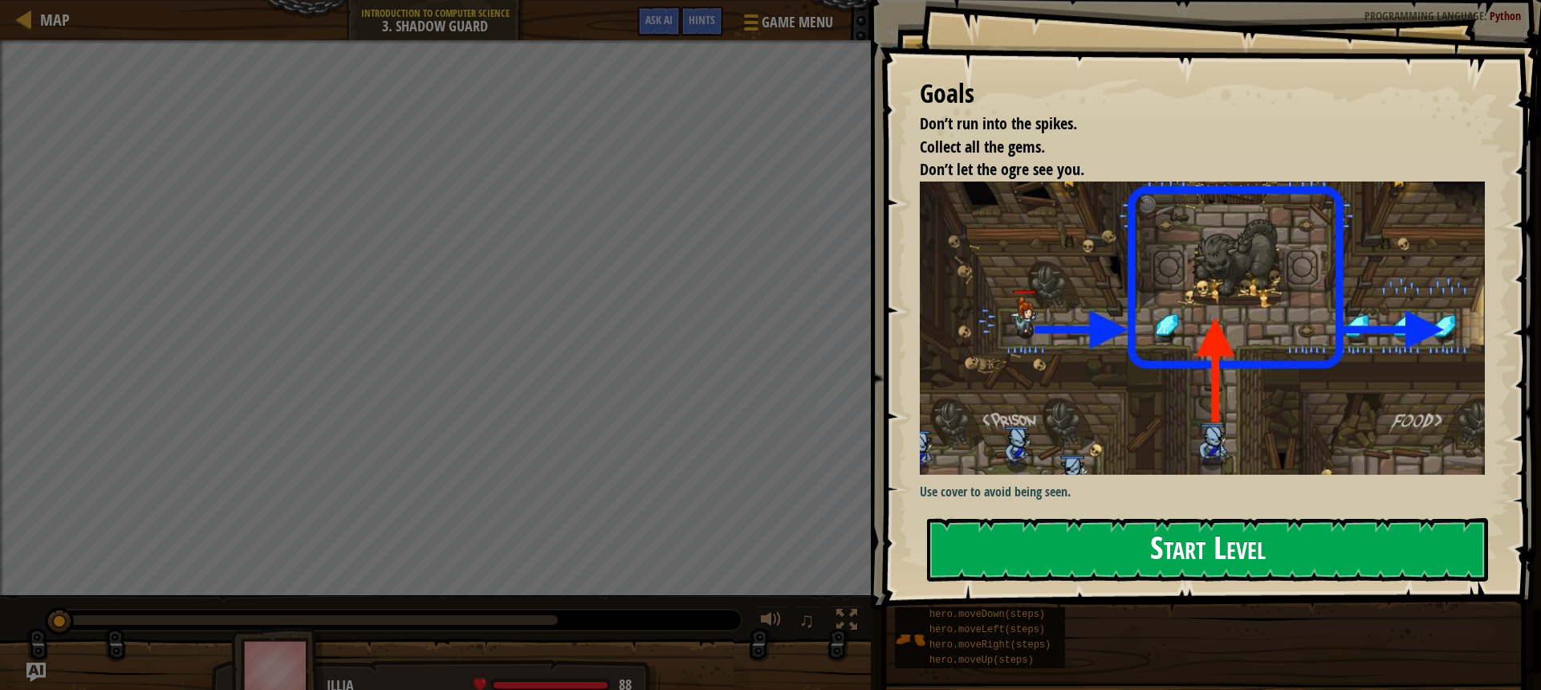
click at [1177, 537] on button "Start Level" at bounding box center [1207, 549] width 561 height 63
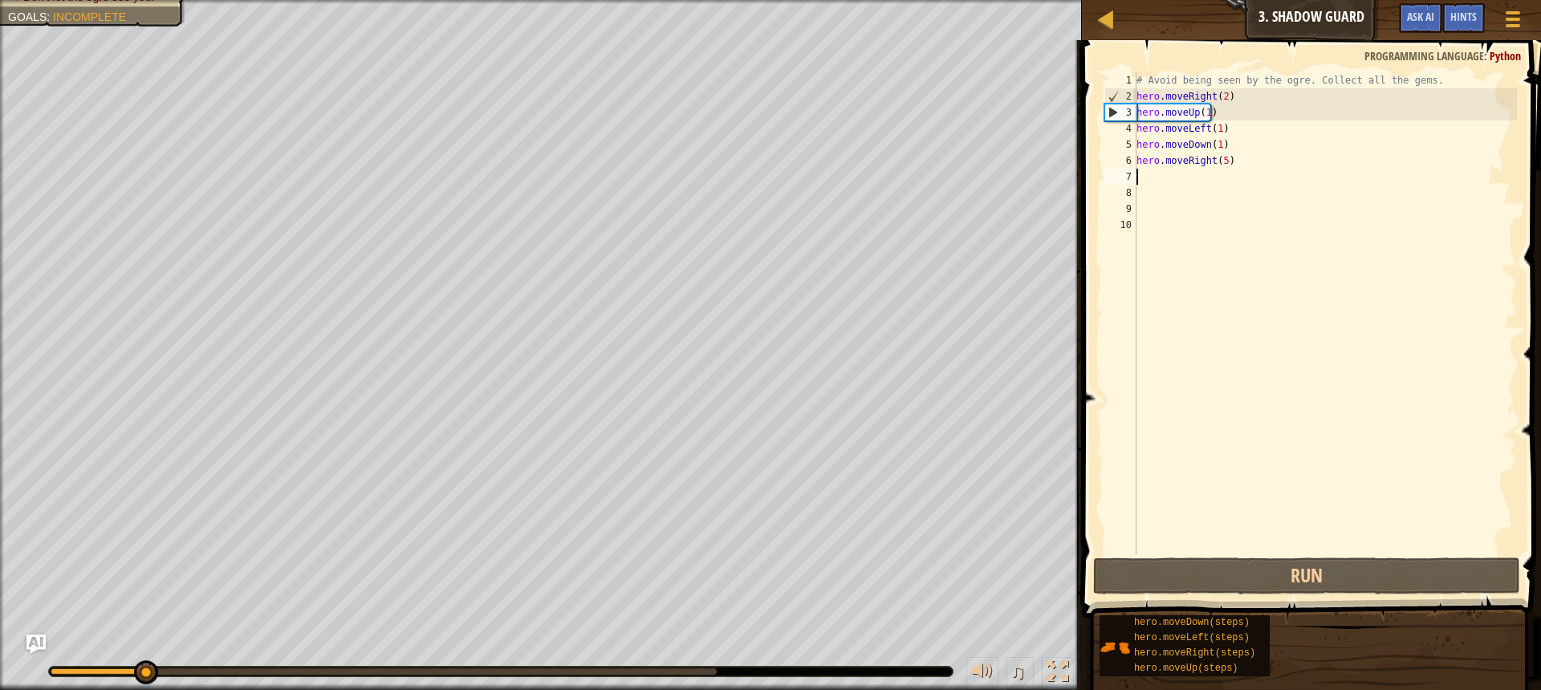
click at [1223, 170] on div "# Avoid being seen by the ogre. Collect all the gems. hero . moveRight ( 2 ) he…" at bounding box center [1325, 329] width 384 height 514
click at [1223, 163] on div "# Avoid being seen by the ogre. Collect all the gems. hero . moveRight ( 2 ) he…" at bounding box center [1325, 329] width 384 height 514
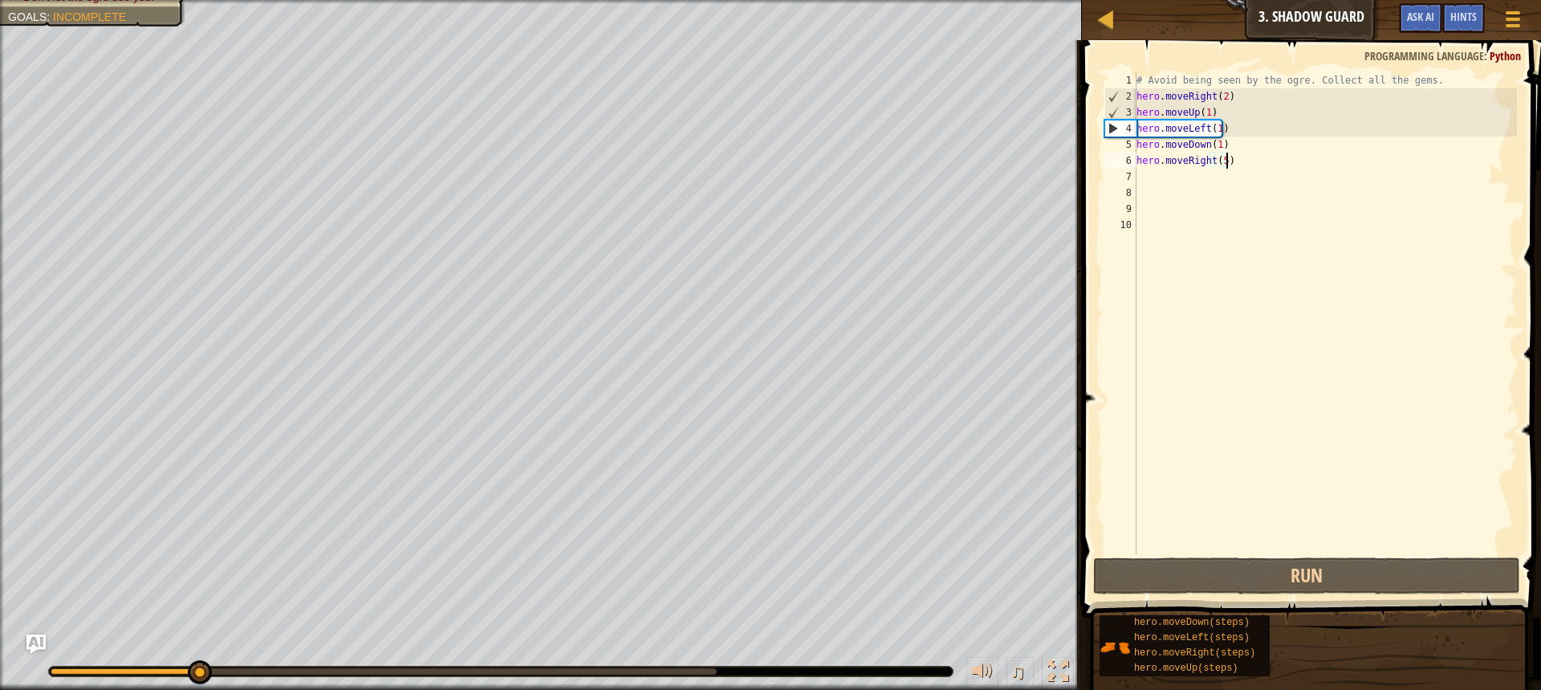
click at [1227, 167] on div "# Avoid being seen by the ogre. Collect all the gems. hero . moveRight ( 2 ) he…" at bounding box center [1325, 329] width 384 height 514
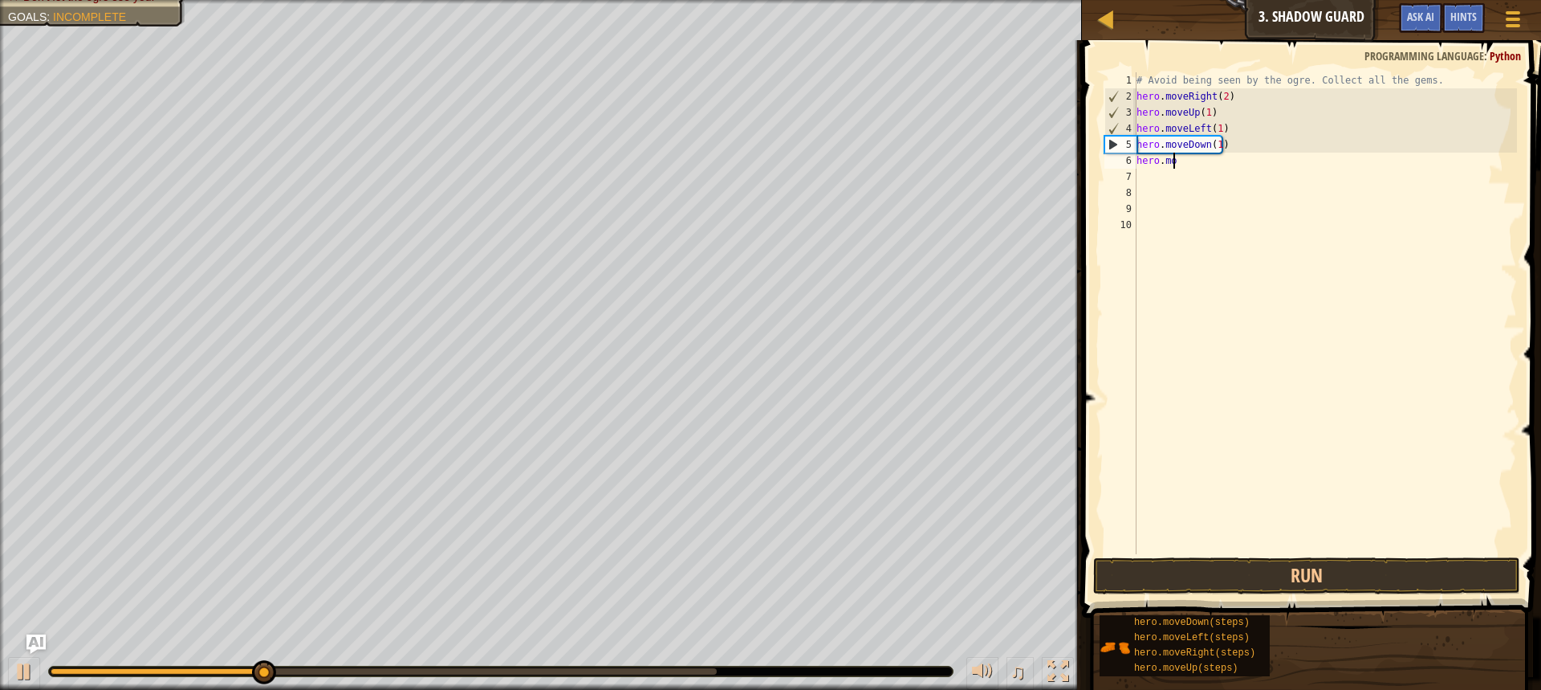
type textarea "h"
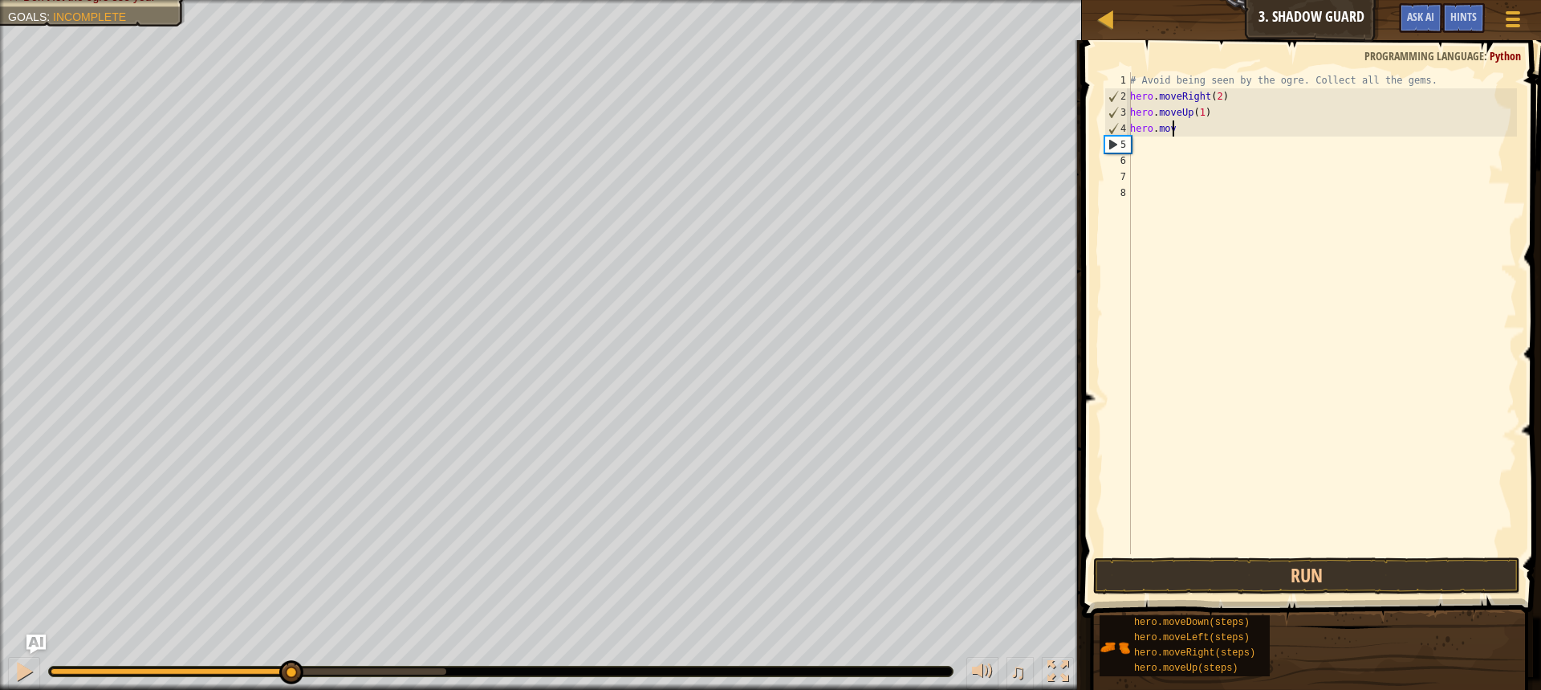
type textarea "h"
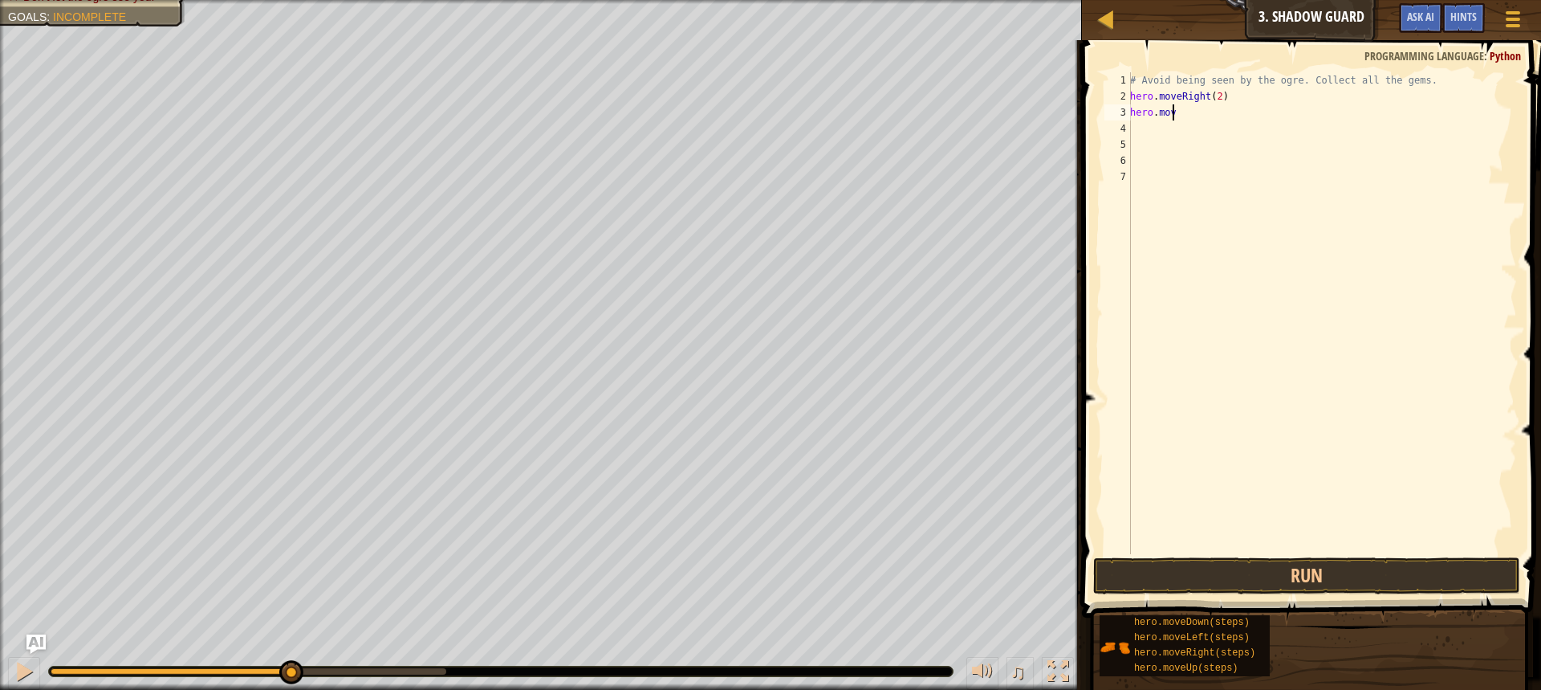
type textarea "h"
type textarea "#"
click at [1212, 572] on button "Run" at bounding box center [1306, 575] width 427 height 37
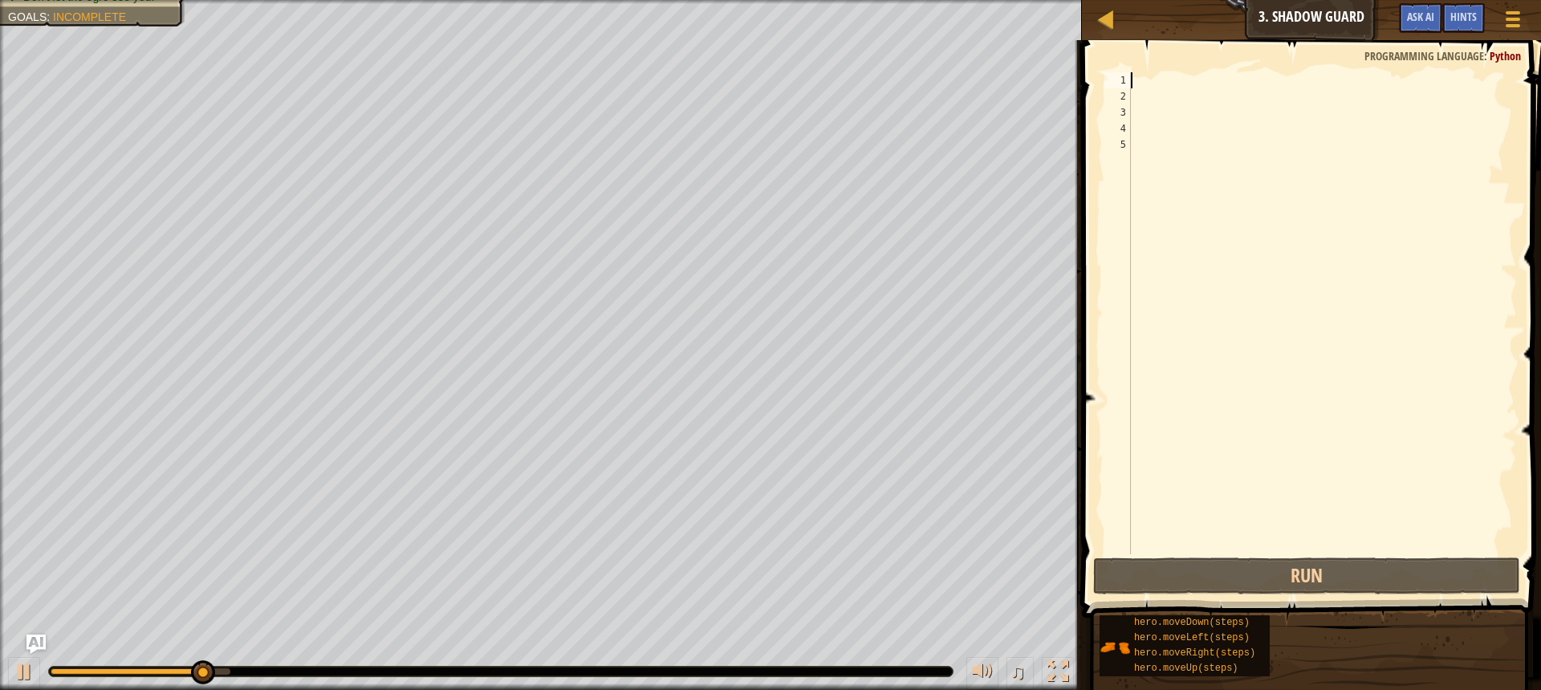
type textarea "m"
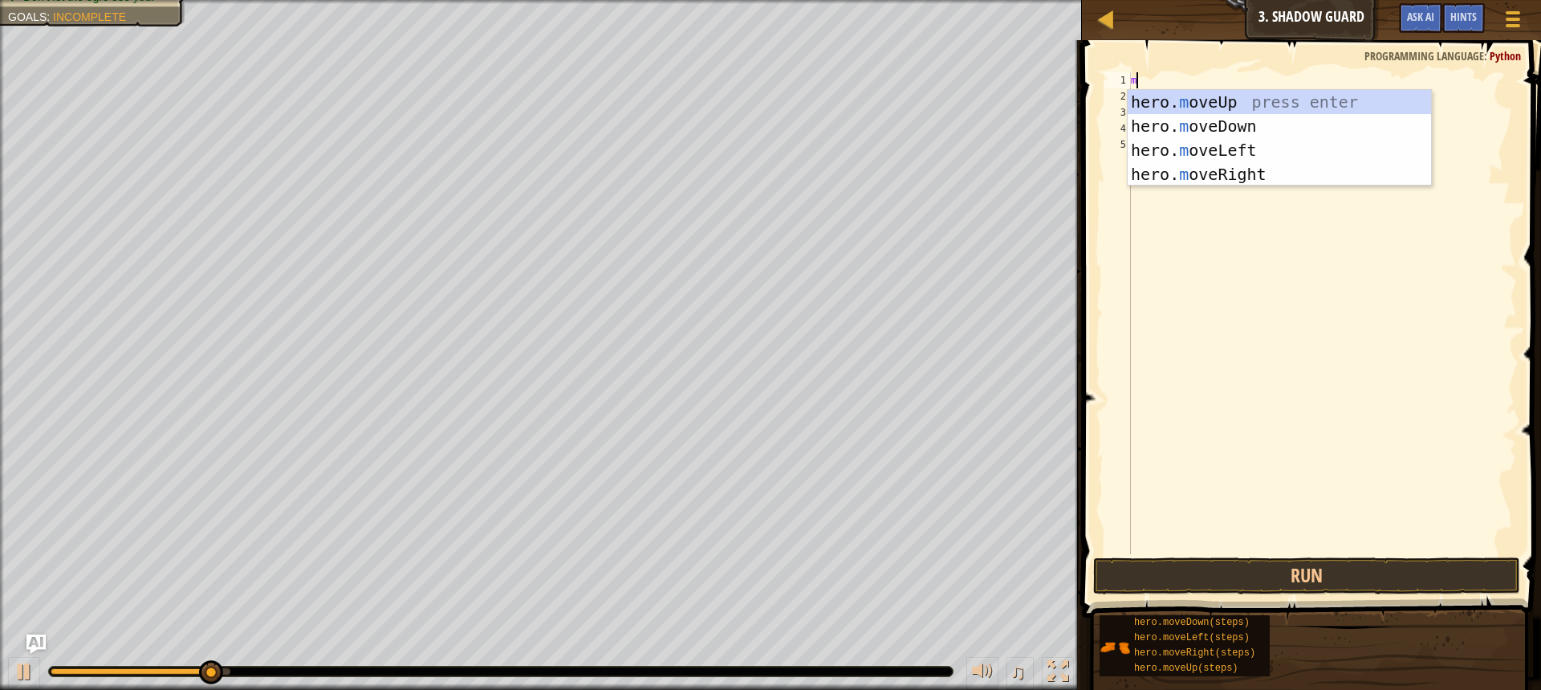
scroll to position [7, 0]
click at [1204, 176] on div "hero. m oveUp press enter hero. m oveDown press enter hero. m oveLeft press ent…" at bounding box center [1279, 162] width 303 height 144
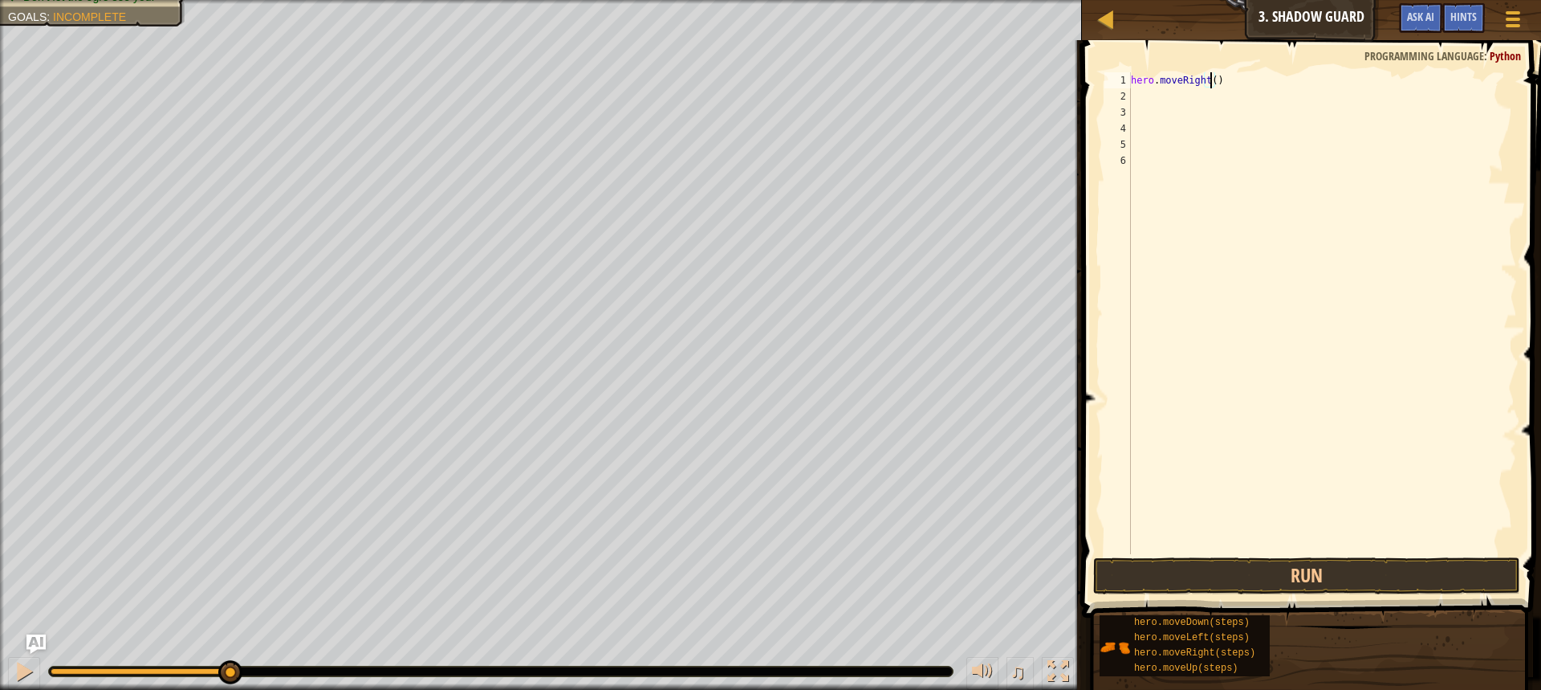
click at [1211, 82] on div "hero . moveRight ( )" at bounding box center [1322, 329] width 389 height 514
type textarea "hero.moveRight(1)"
click at [1138, 98] on div "hero . moveRight ( 1 )" at bounding box center [1322, 329] width 389 height 514
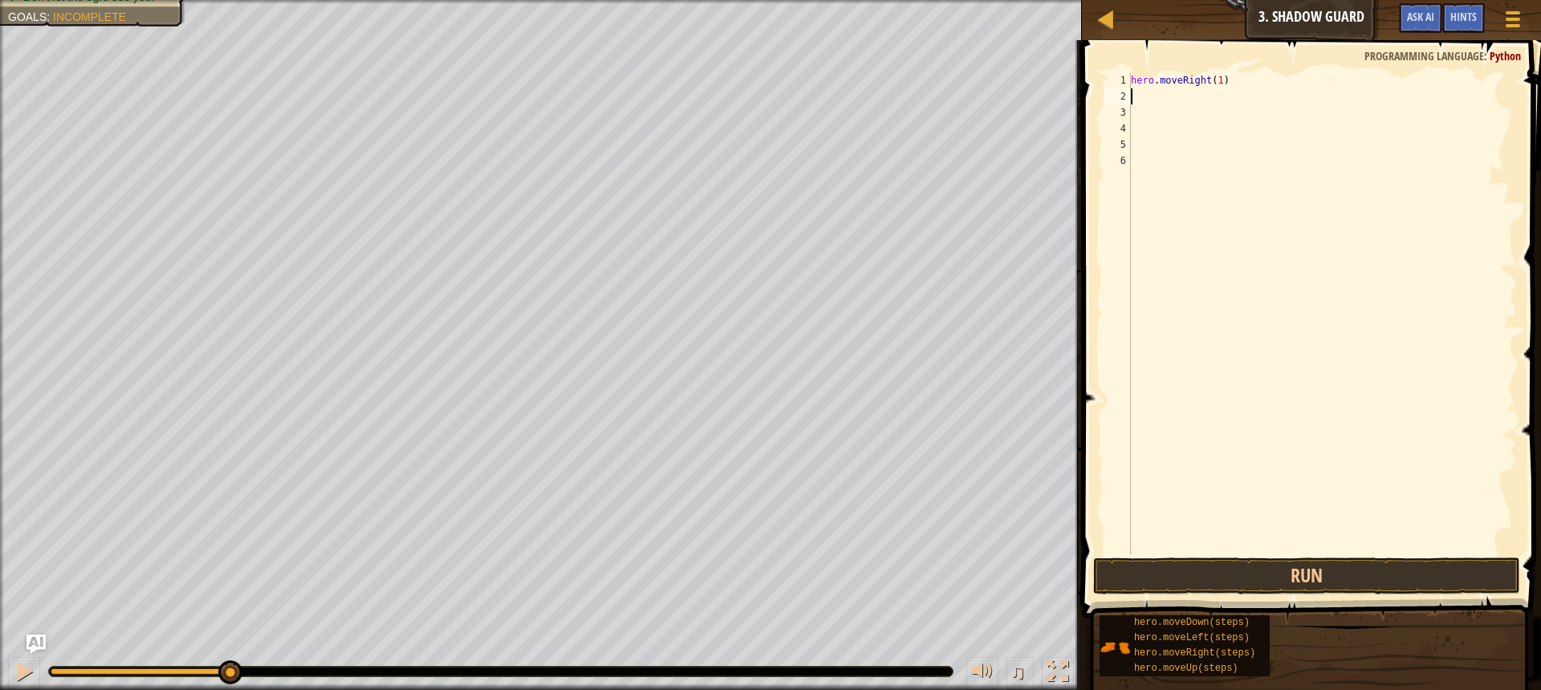
type textarea "m"
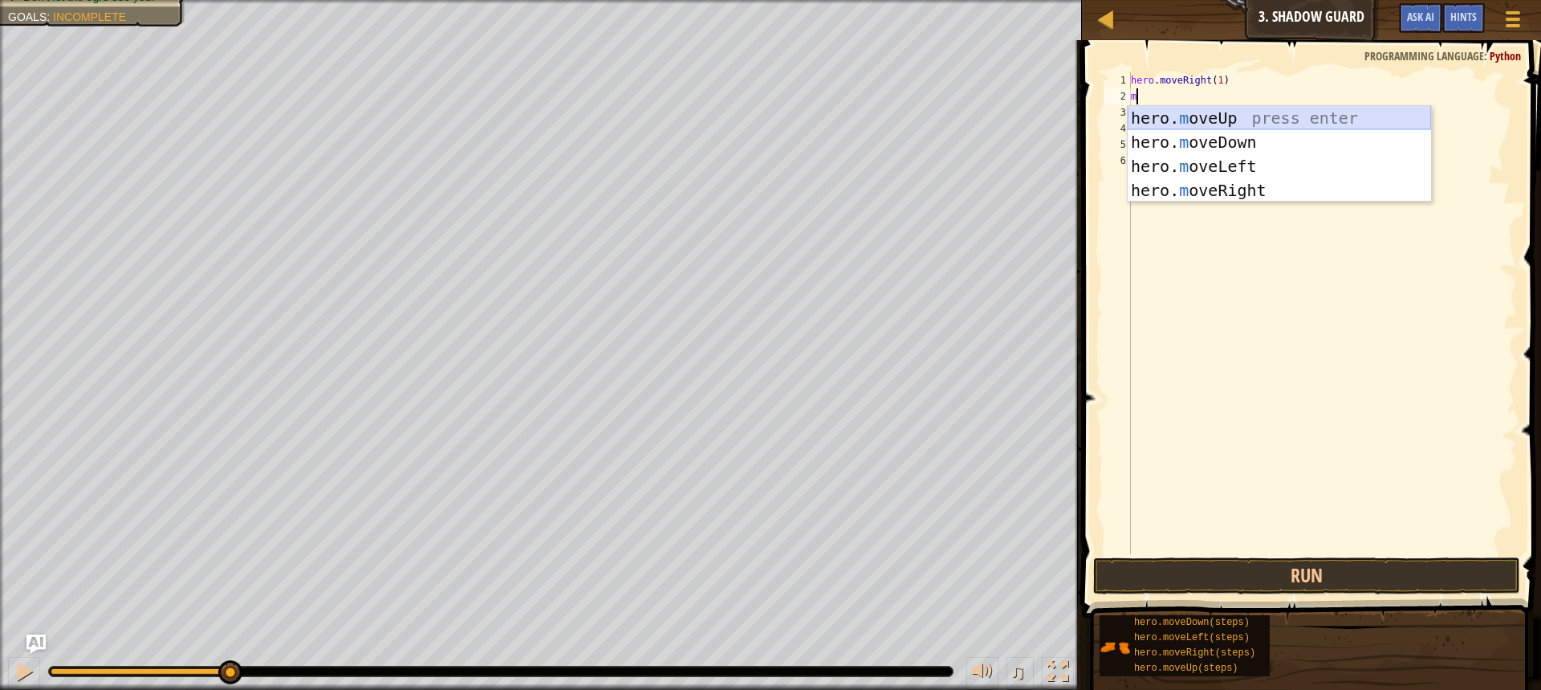
click at [1195, 118] on div "hero. m oveUp press enter hero. m oveDown press enter hero. m oveLeft press ent…" at bounding box center [1279, 178] width 303 height 144
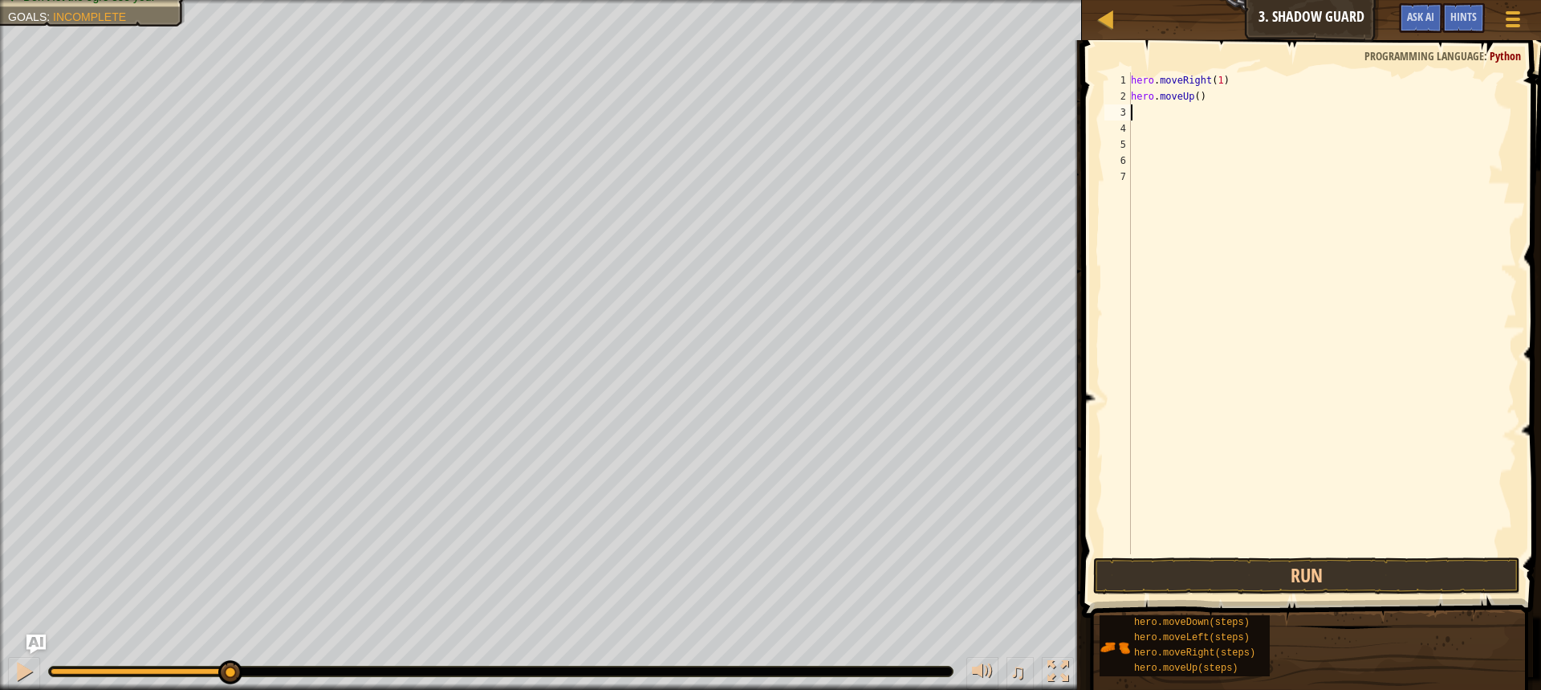
click at [1191, 104] on div "hero . moveRight ( 1 ) hero . moveUp ( )" at bounding box center [1322, 329] width 389 height 514
click at [1193, 101] on div "hero . moveRight ( 1 ) hero . moveUp ( )" at bounding box center [1322, 329] width 389 height 514
type textarea "hero.moveUp(1)"
click at [1182, 122] on div "hero . moveRight ( 1 ) hero . moveUp ( 1 )" at bounding box center [1322, 329] width 389 height 514
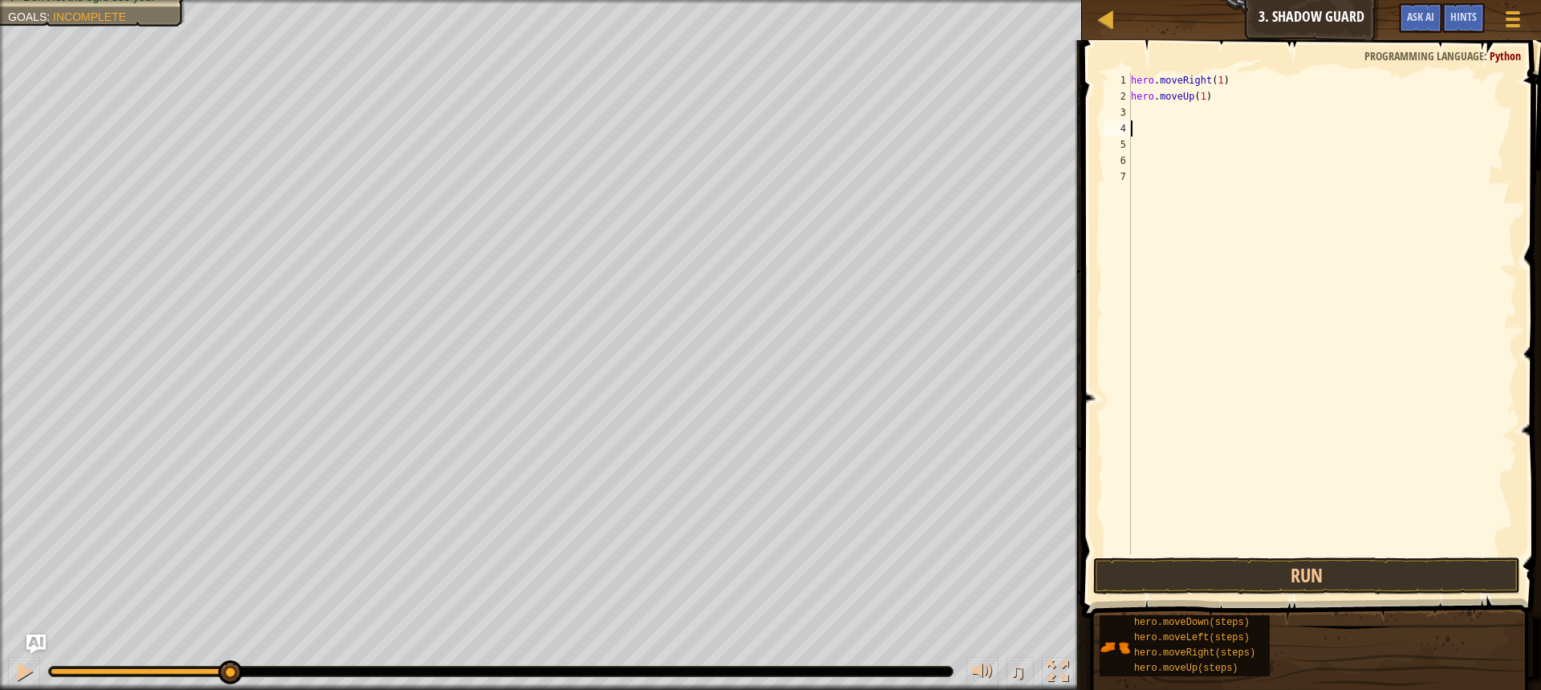
scroll to position [7, 0]
click at [1148, 108] on div "hero . moveRight ( 1 ) hero . moveUp ( 1 )" at bounding box center [1322, 329] width 389 height 514
type textarea "m"
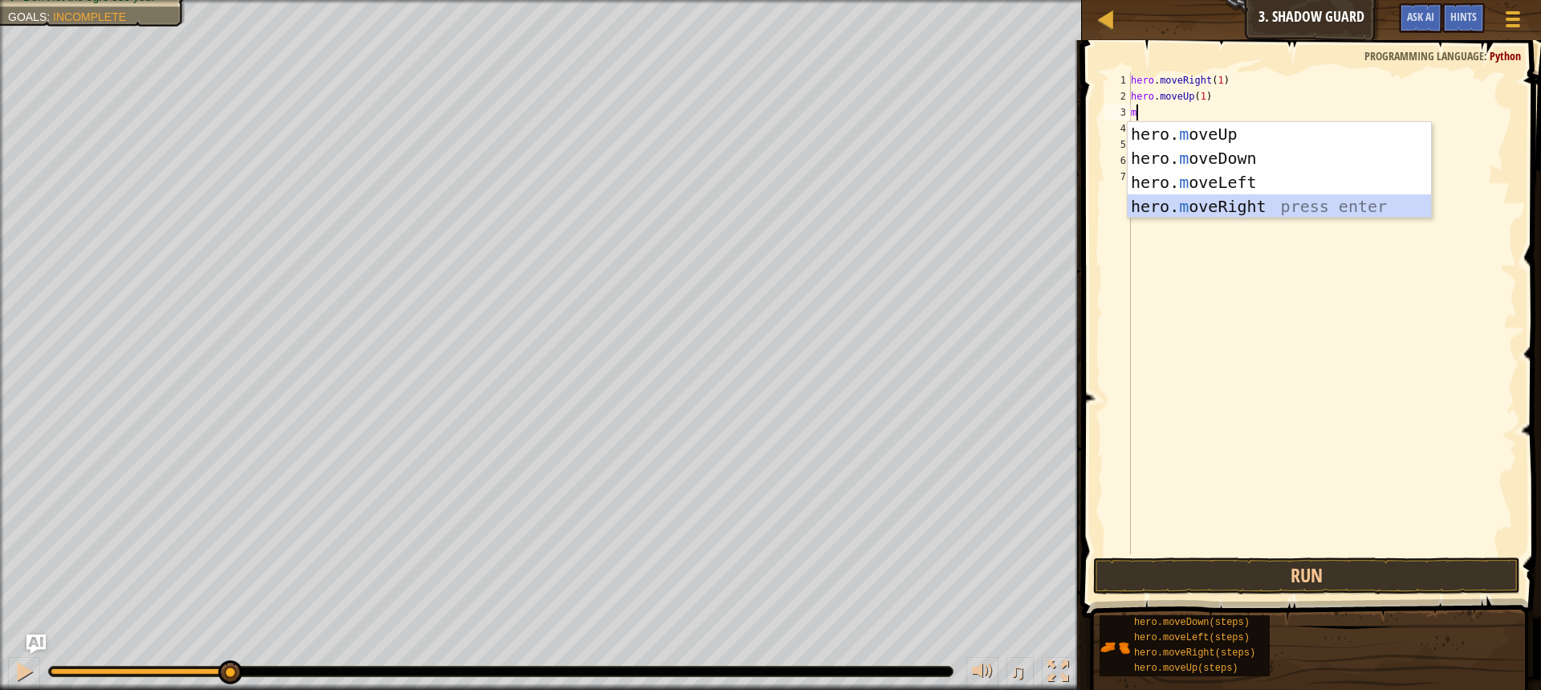
click at [1168, 199] on div "hero. m oveUp press enter hero. m oveDown press enter hero. m oveLeft press ent…" at bounding box center [1279, 194] width 303 height 144
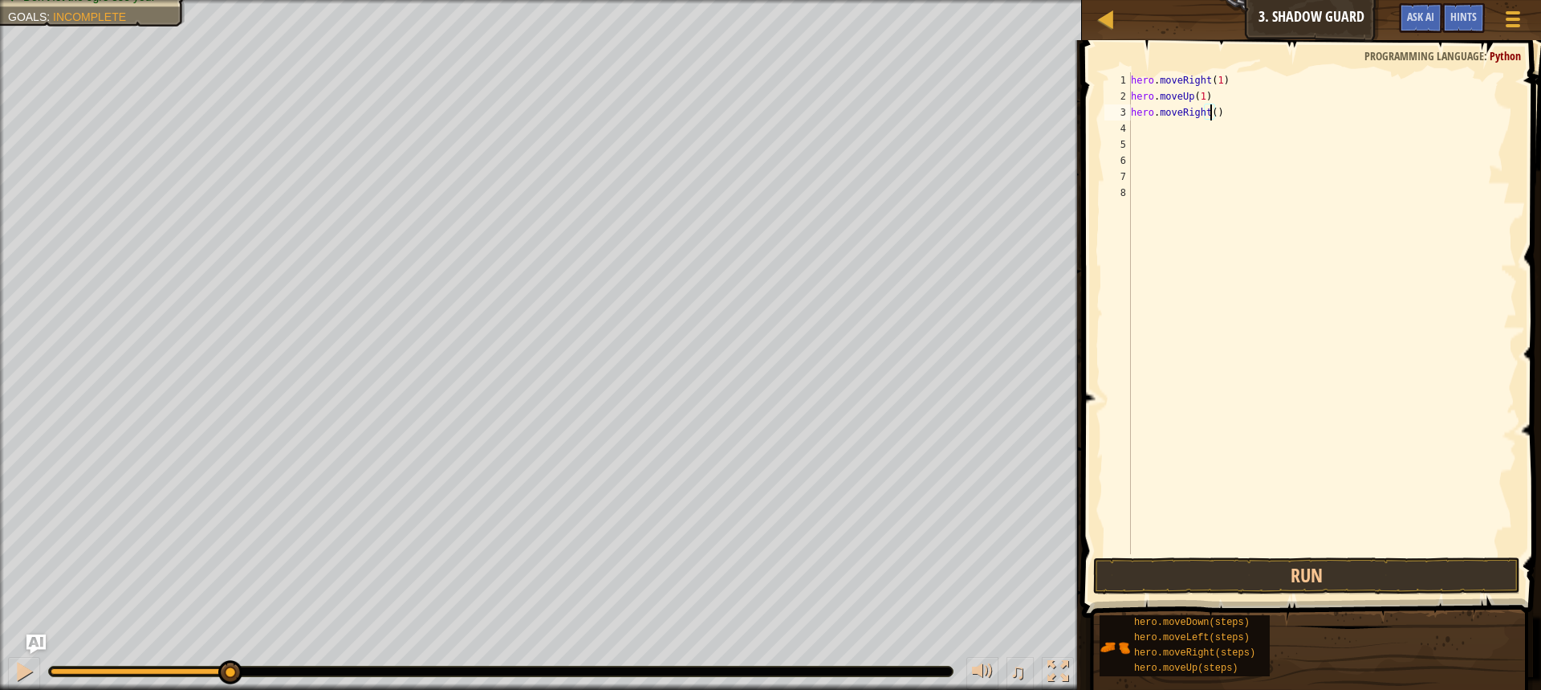
click at [1211, 115] on div "hero . moveRight ( 1 ) hero . moveUp ( 1 ) hero . moveRight ( )" at bounding box center [1322, 329] width 389 height 514
type textarea "hero.moveRight(1)"
drag, startPoint x: 1263, startPoint y: 582, endPoint x: 1249, endPoint y: 590, distance: 15.8
click at [1261, 582] on button "Run" at bounding box center [1306, 575] width 427 height 37
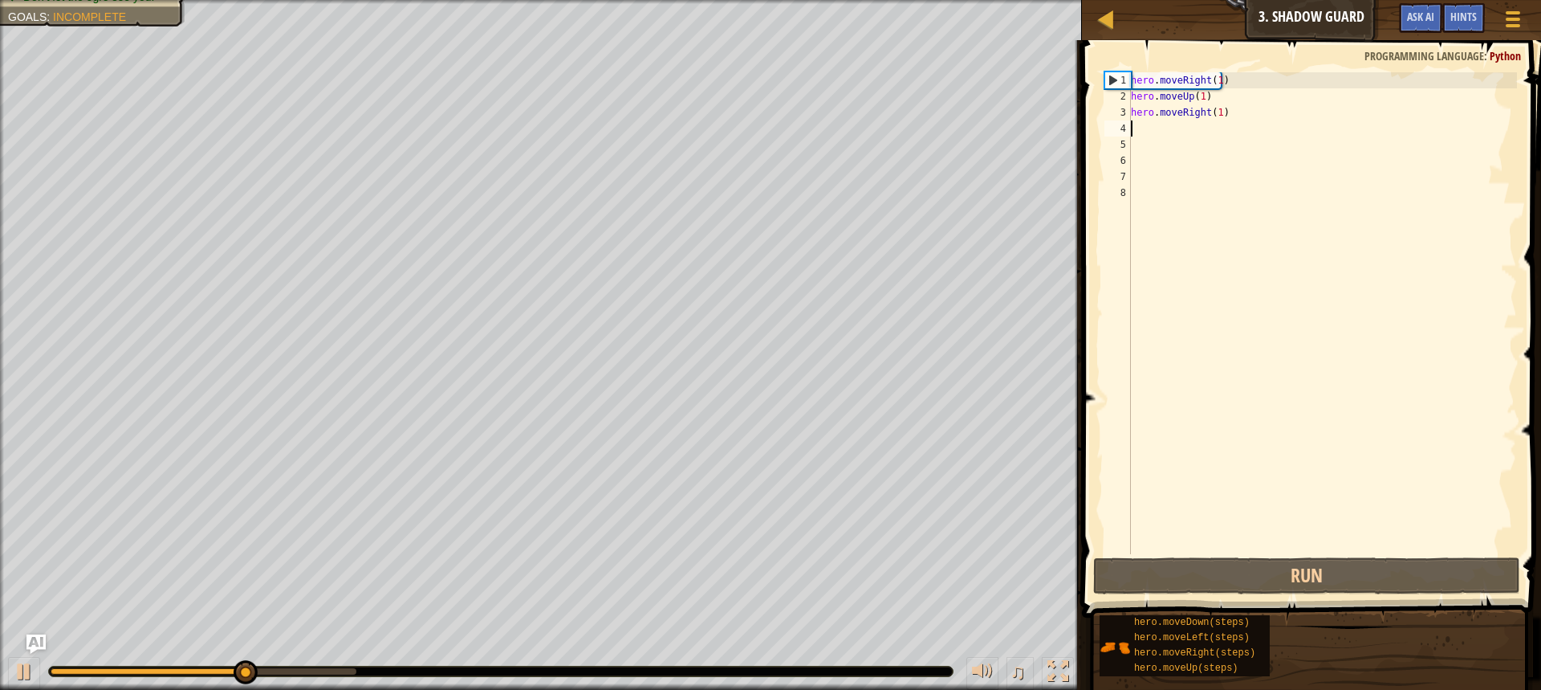
click at [1154, 133] on div "hero . moveRight ( 1 ) hero . moveUp ( 1 ) hero . moveRight ( 1 )" at bounding box center [1322, 329] width 389 height 514
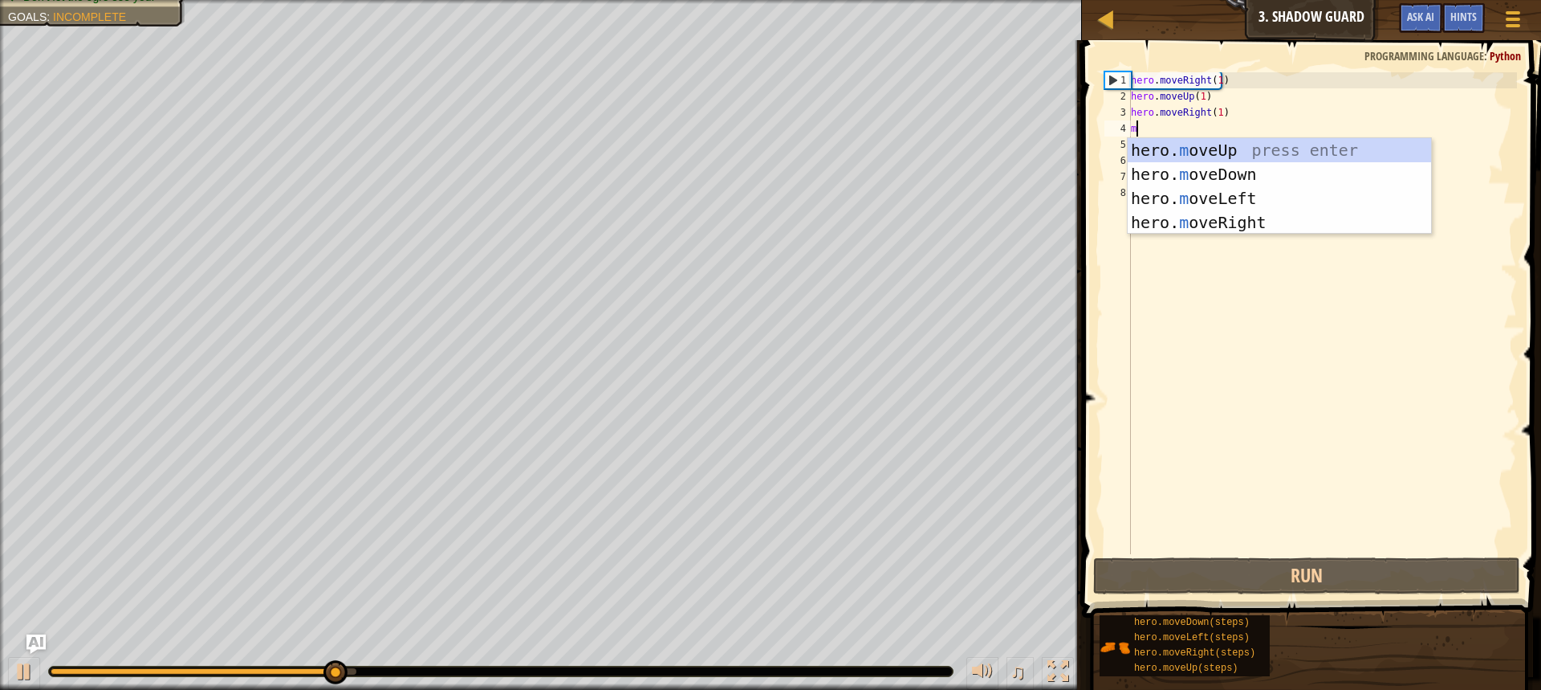
type textarea "m"
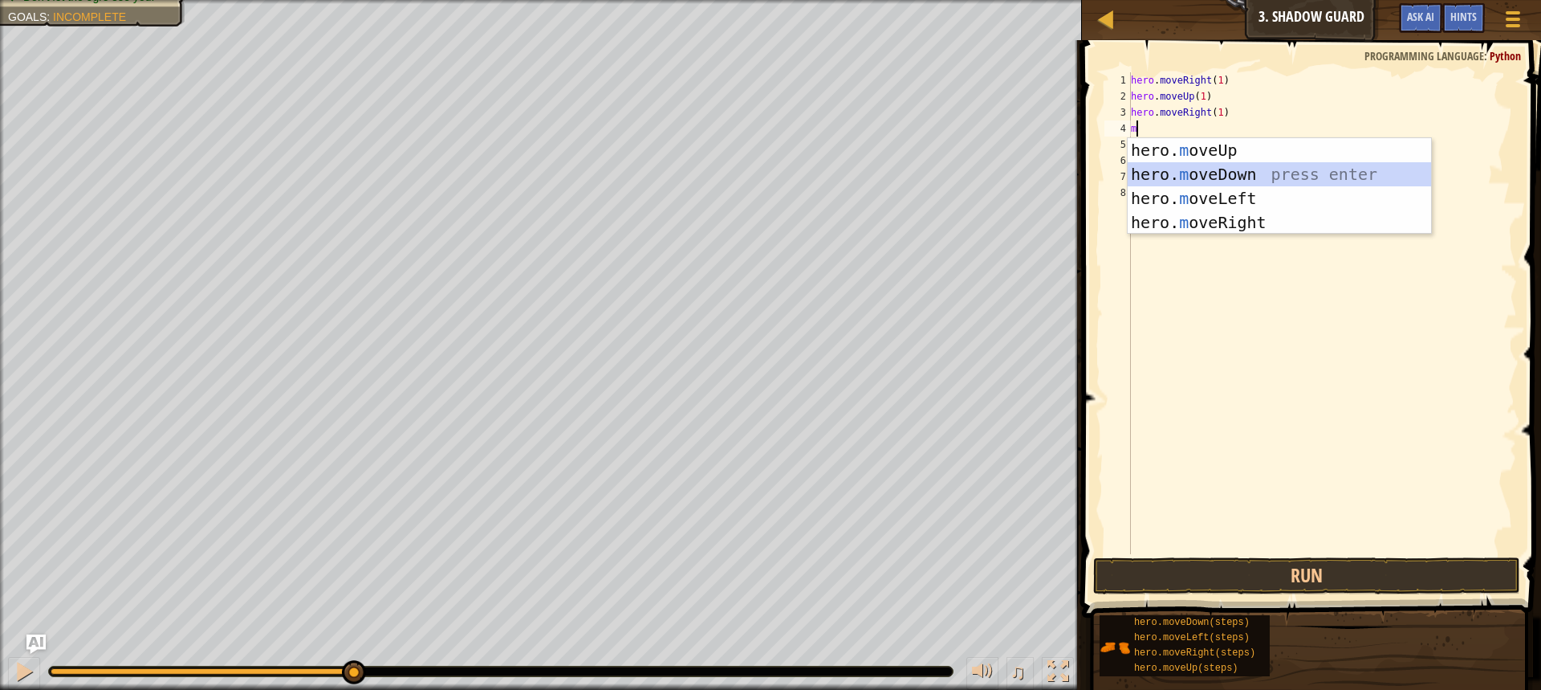
click at [1190, 180] on div "hero. m oveUp press enter hero. m oveDown press enter hero. m oveLeft press ent…" at bounding box center [1279, 210] width 303 height 144
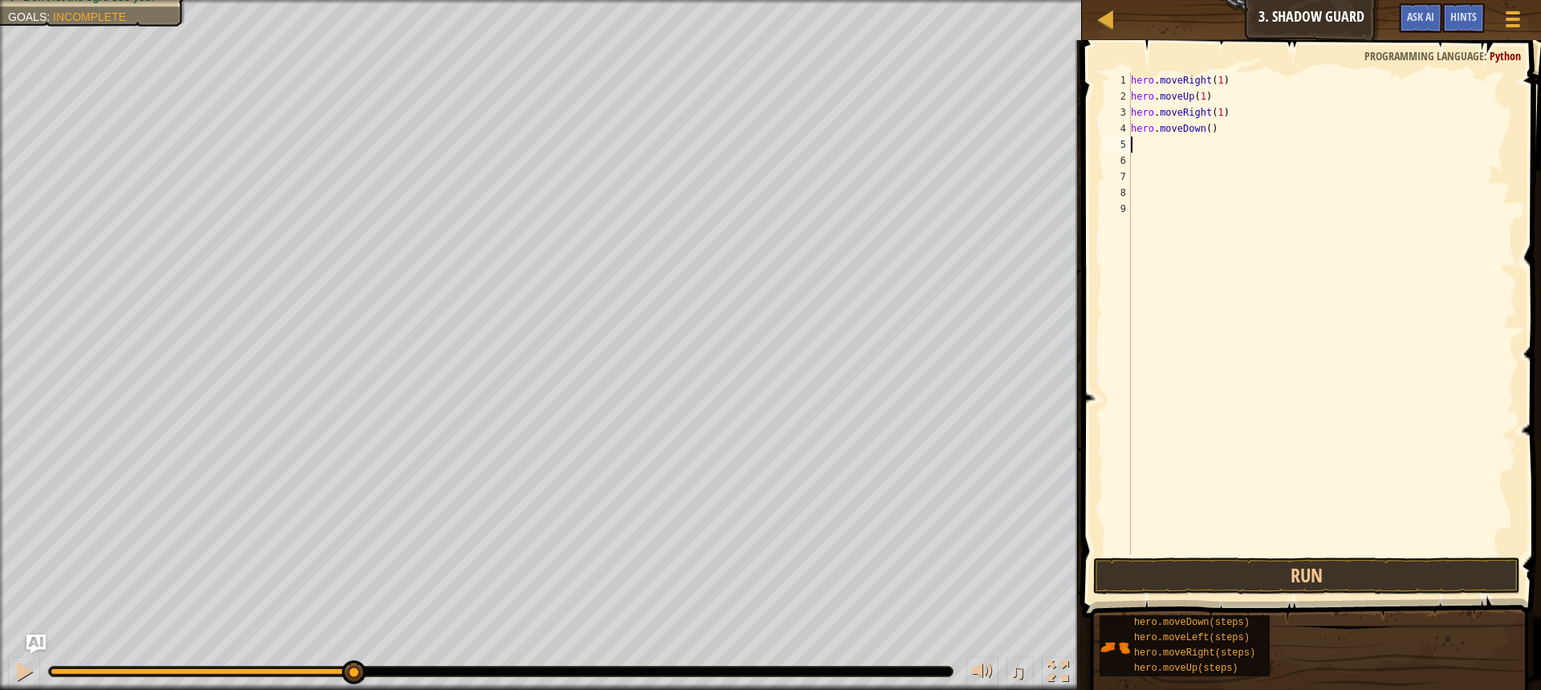
click at [1204, 136] on div "hero . moveRight ( 1 ) hero . moveUp ( 1 ) hero . moveRight ( 1 ) hero . moveDo…" at bounding box center [1322, 329] width 389 height 514
click at [1207, 122] on div "hero . moveRight ( 1 ) hero . moveUp ( 1 ) hero . moveRight ( 1 ) hero . moveDo…" at bounding box center [1322, 329] width 389 height 514
type textarea "hero.moveDown(1)"
click at [1151, 148] on div "hero . moveRight ( 1 ) hero . moveUp ( 1 ) hero . moveRight ( 1 ) hero . moveDo…" at bounding box center [1322, 329] width 389 height 514
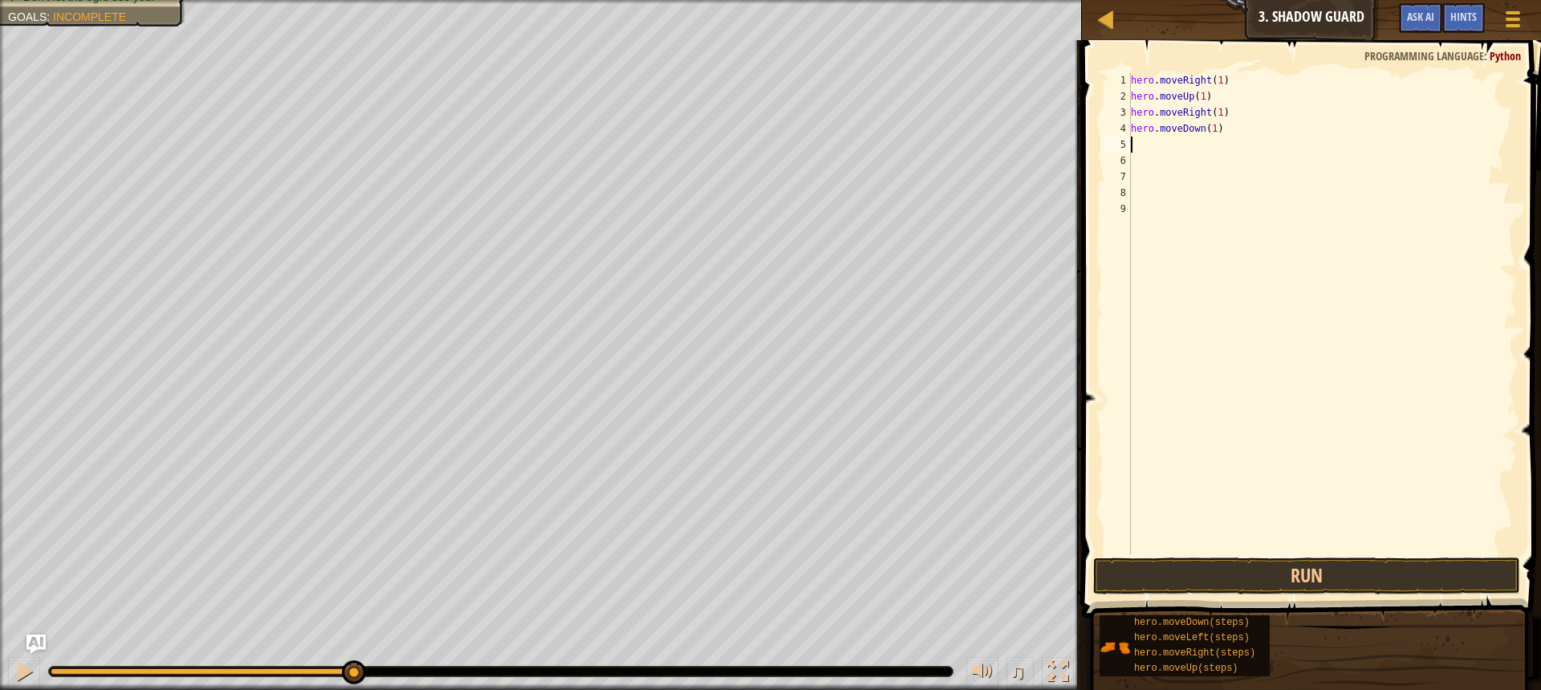
scroll to position [7, 0]
type textarea "m"
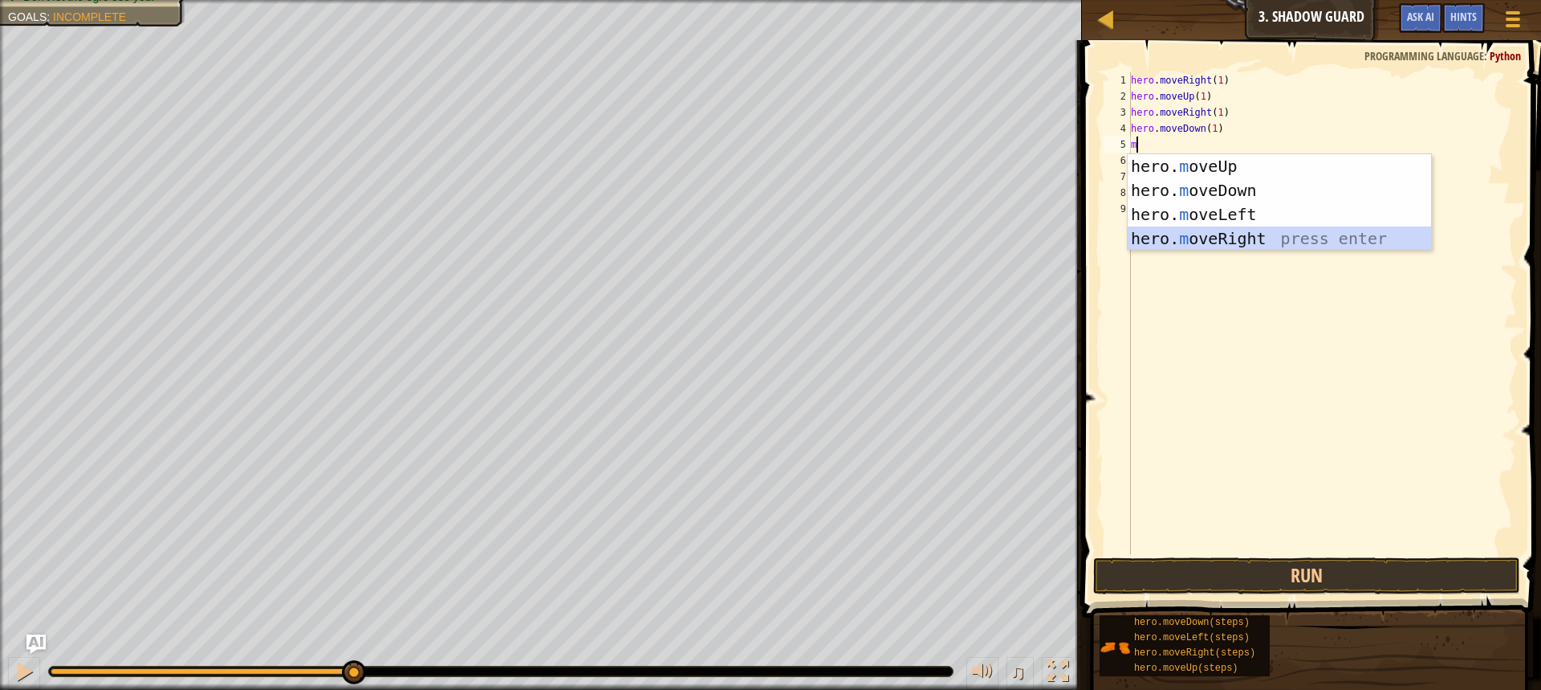
click at [1208, 229] on div "hero. m oveUp press enter hero. m oveDown press enter hero. m oveLeft press ent…" at bounding box center [1279, 226] width 303 height 144
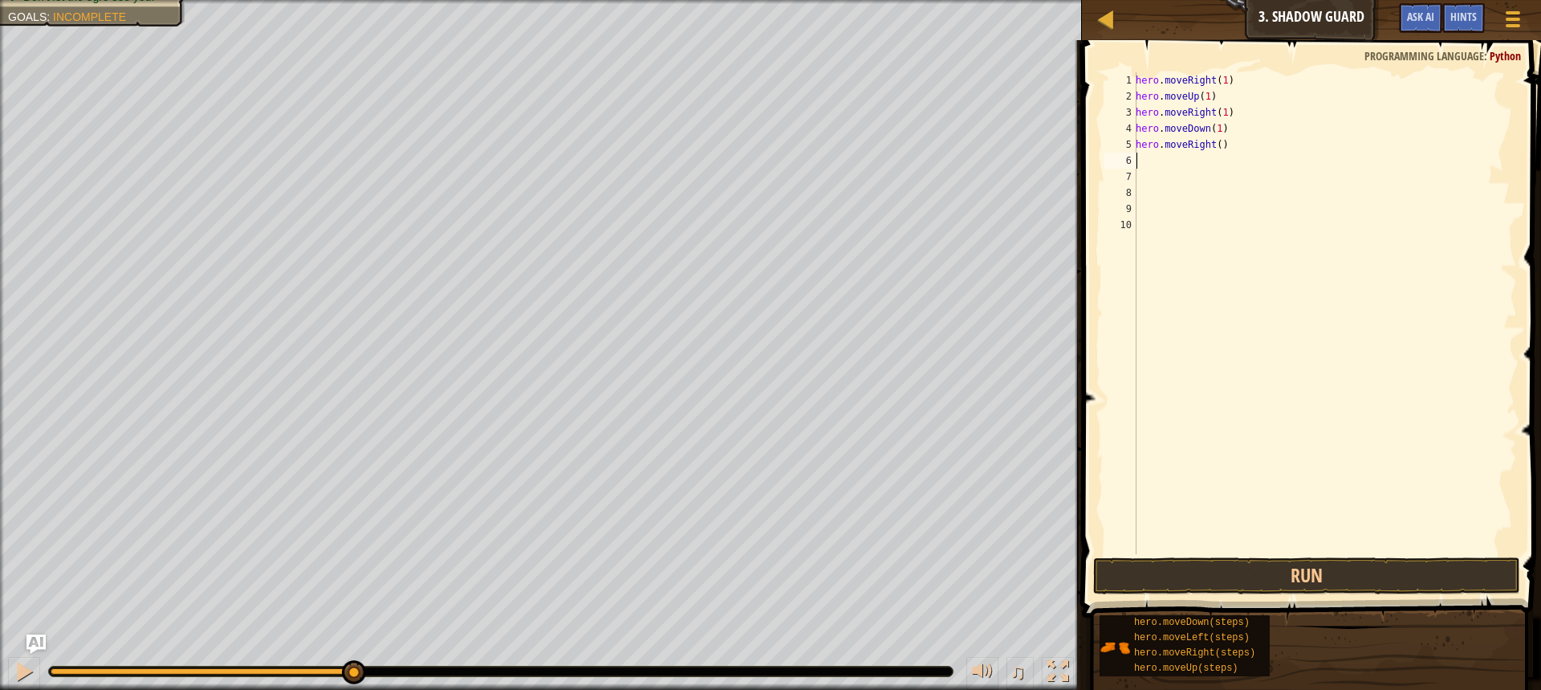
click at [1216, 148] on div "hero . moveRight ( 1 ) hero . moveUp ( 1 ) hero . moveRight ( 1 ) hero . moveDo…" at bounding box center [1325, 329] width 385 height 514
type textarea "hero.moveRight(6)"
drag, startPoint x: 1179, startPoint y: 556, endPoint x: 1174, endPoint y: 564, distance: 8.7
click at [1175, 563] on div "hero.moveRight(6) 1 2 3 4 5 6 7 8 9 10 hero . moveRight ( 1 ) hero . moveUp ( 1…" at bounding box center [1309, 360] width 464 height 625
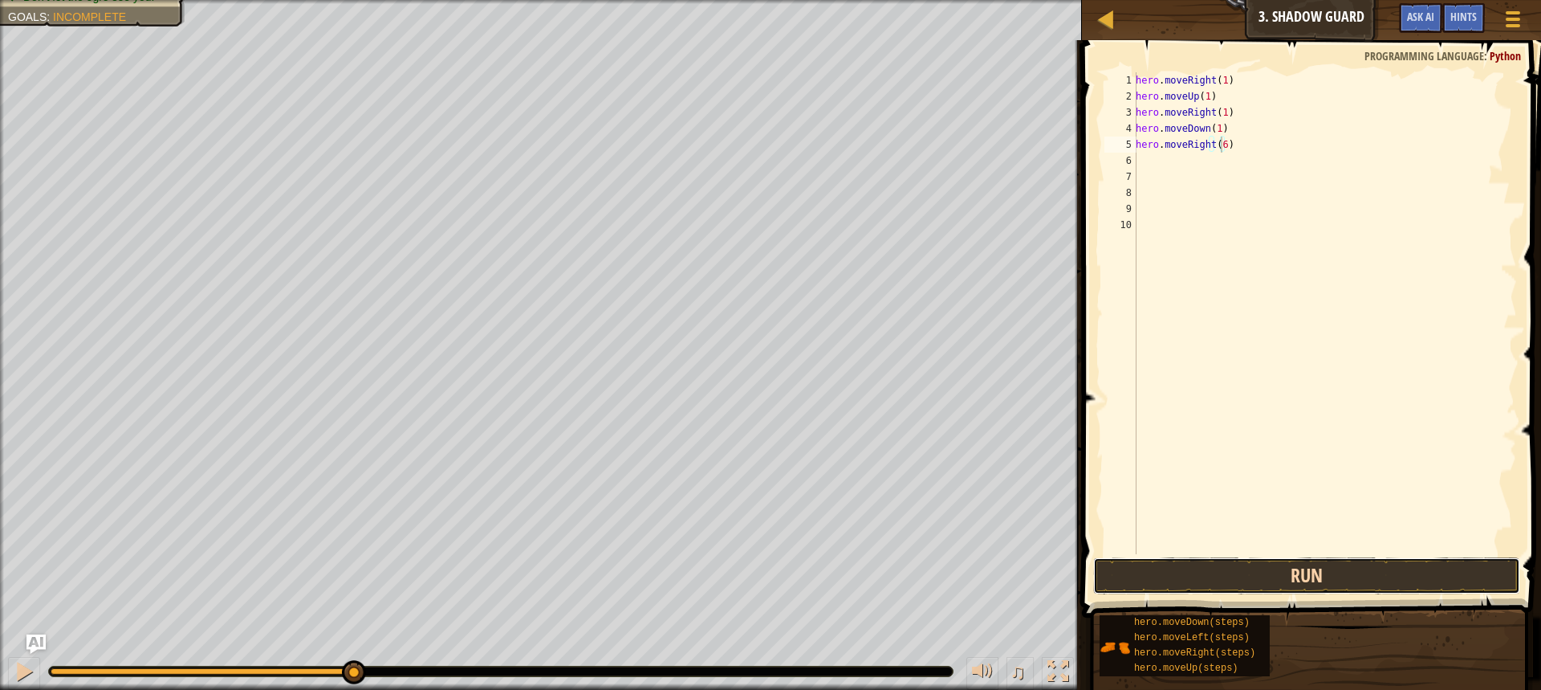
click at [1157, 583] on button "Run" at bounding box center [1306, 575] width 427 height 37
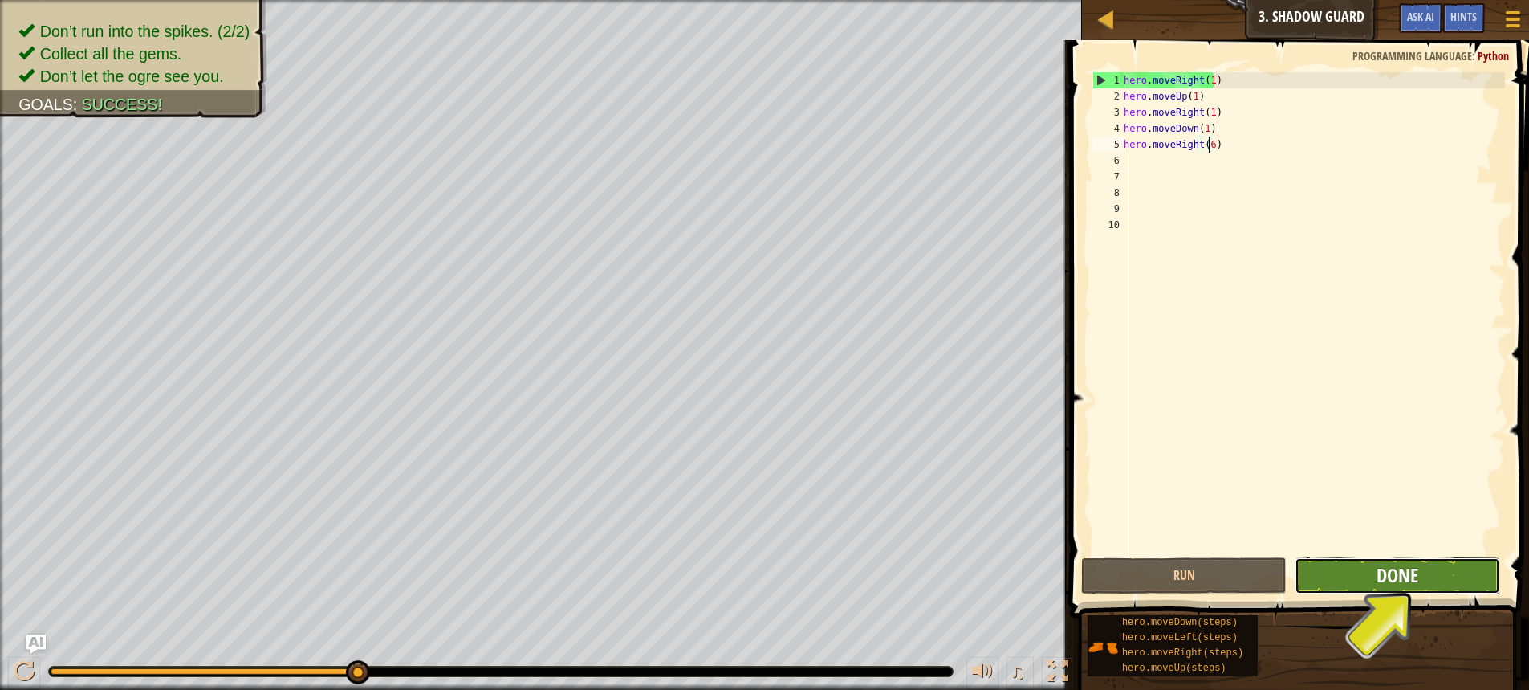
click at [1394, 569] on span "Done" at bounding box center [1398, 575] width 42 height 26
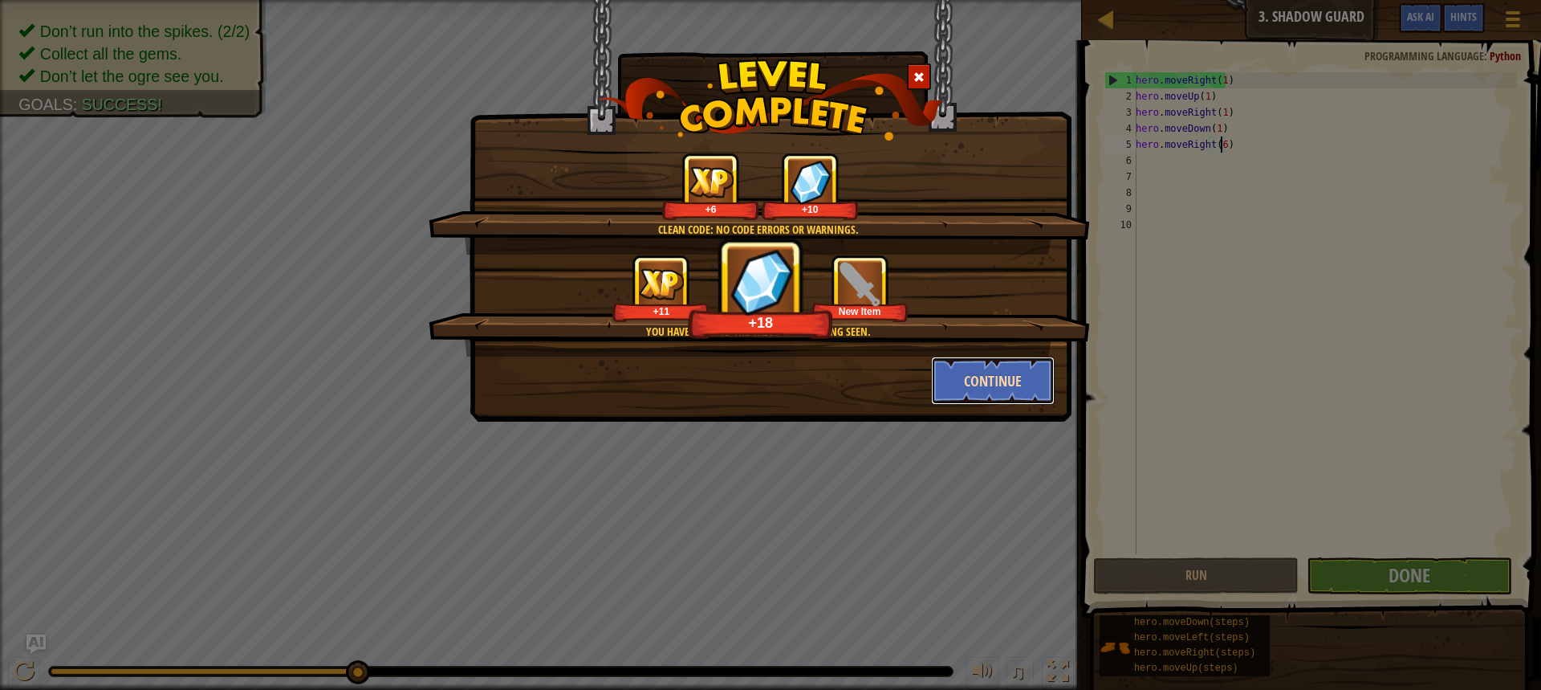
click at [1028, 382] on button "Continue" at bounding box center [993, 380] width 124 height 48
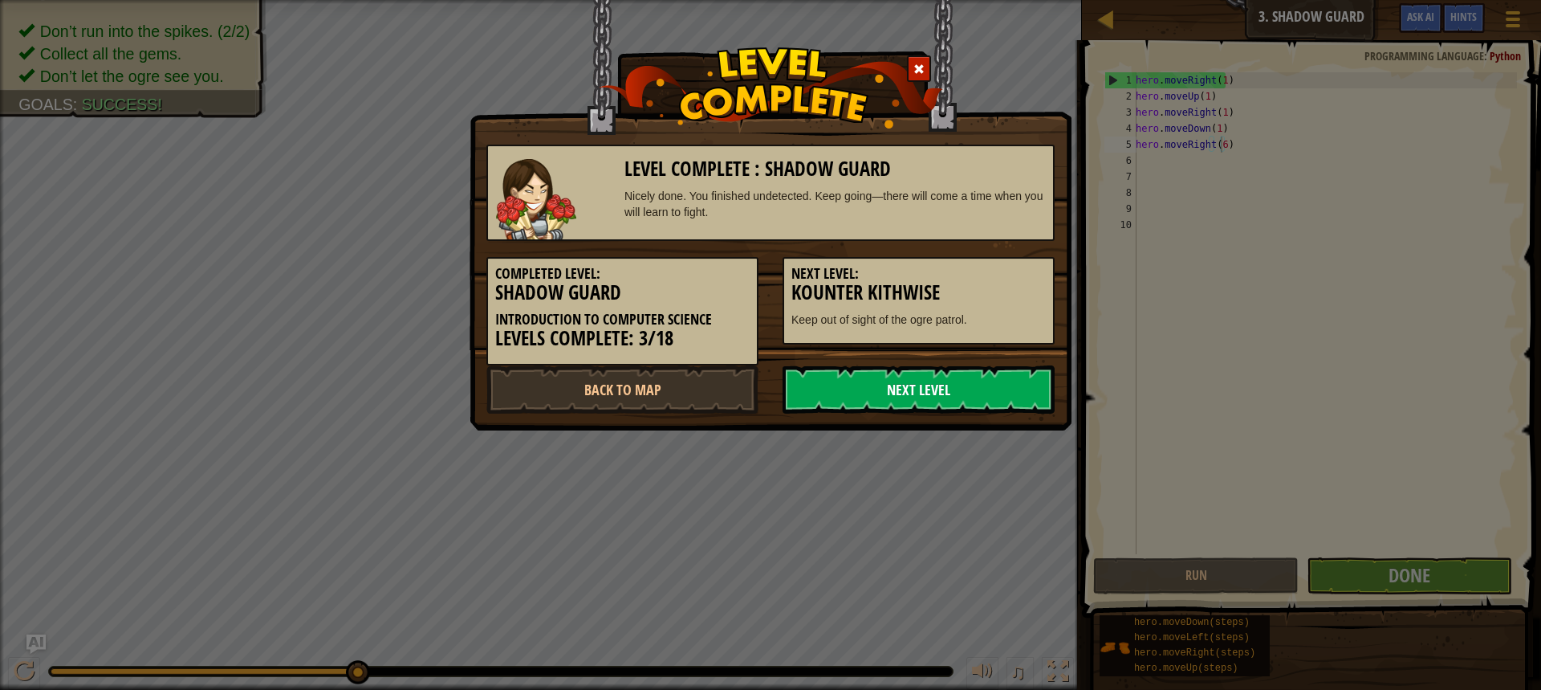
click at [1026, 382] on link "Next Level" at bounding box center [919, 389] width 272 height 48
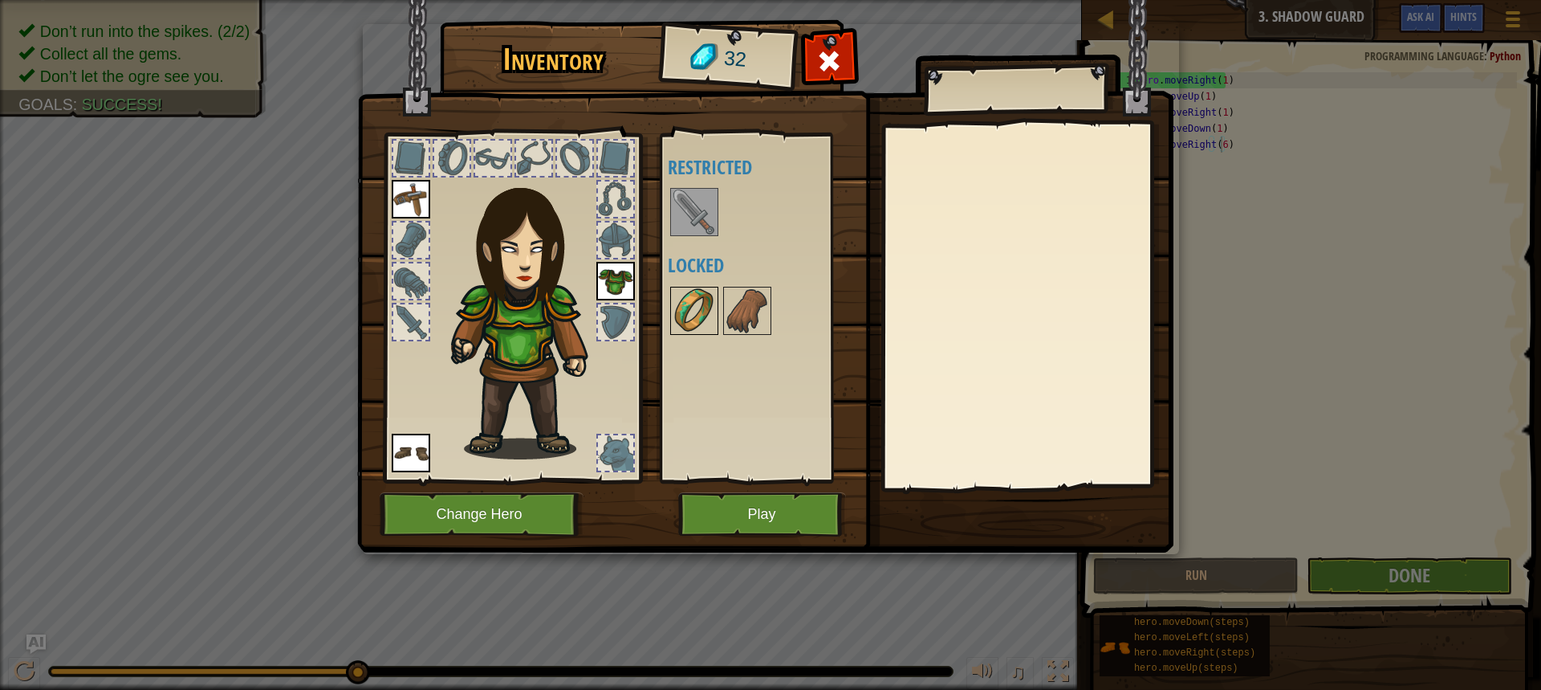
click at [694, 297] on img at bounding box center [694, 310] width 45 height 45
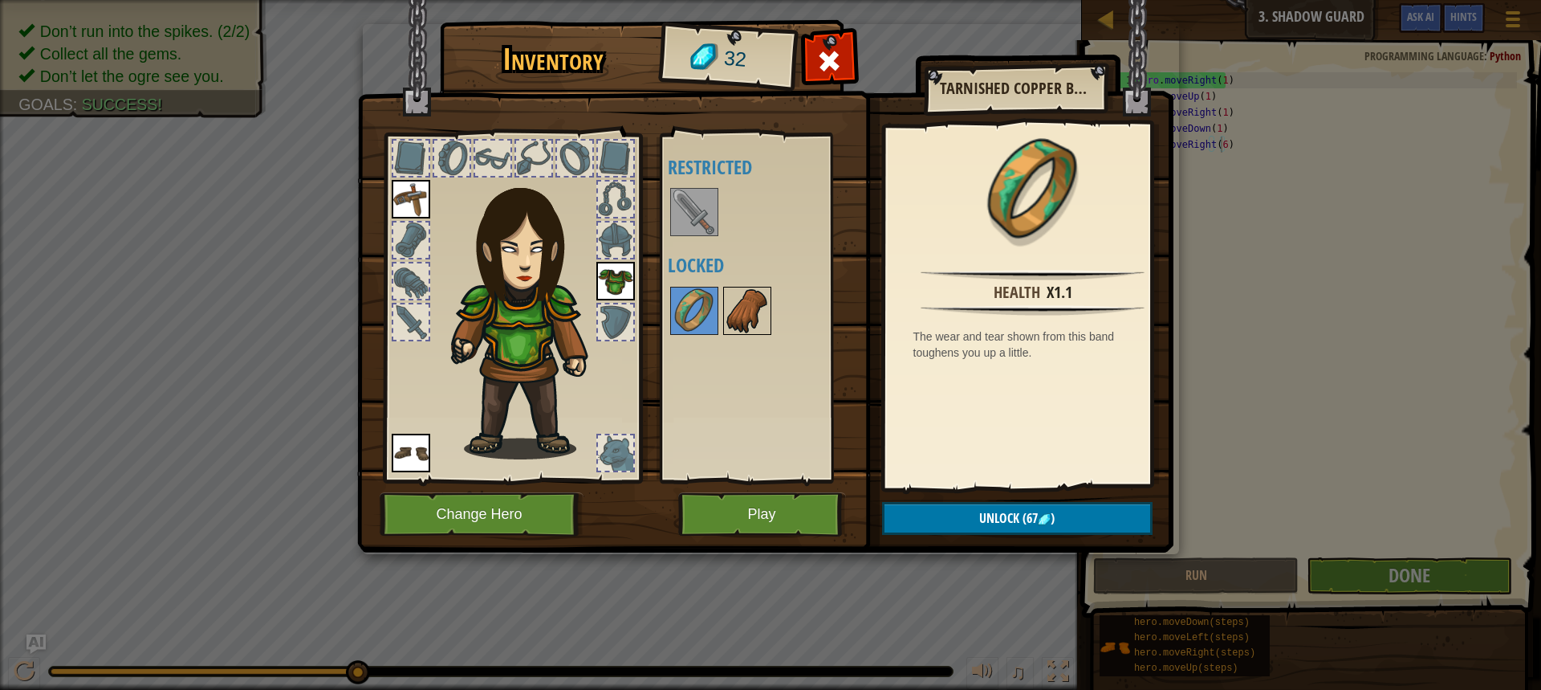
click at [735, 312] on img at bounding box center [747, 310] width 45 height 45
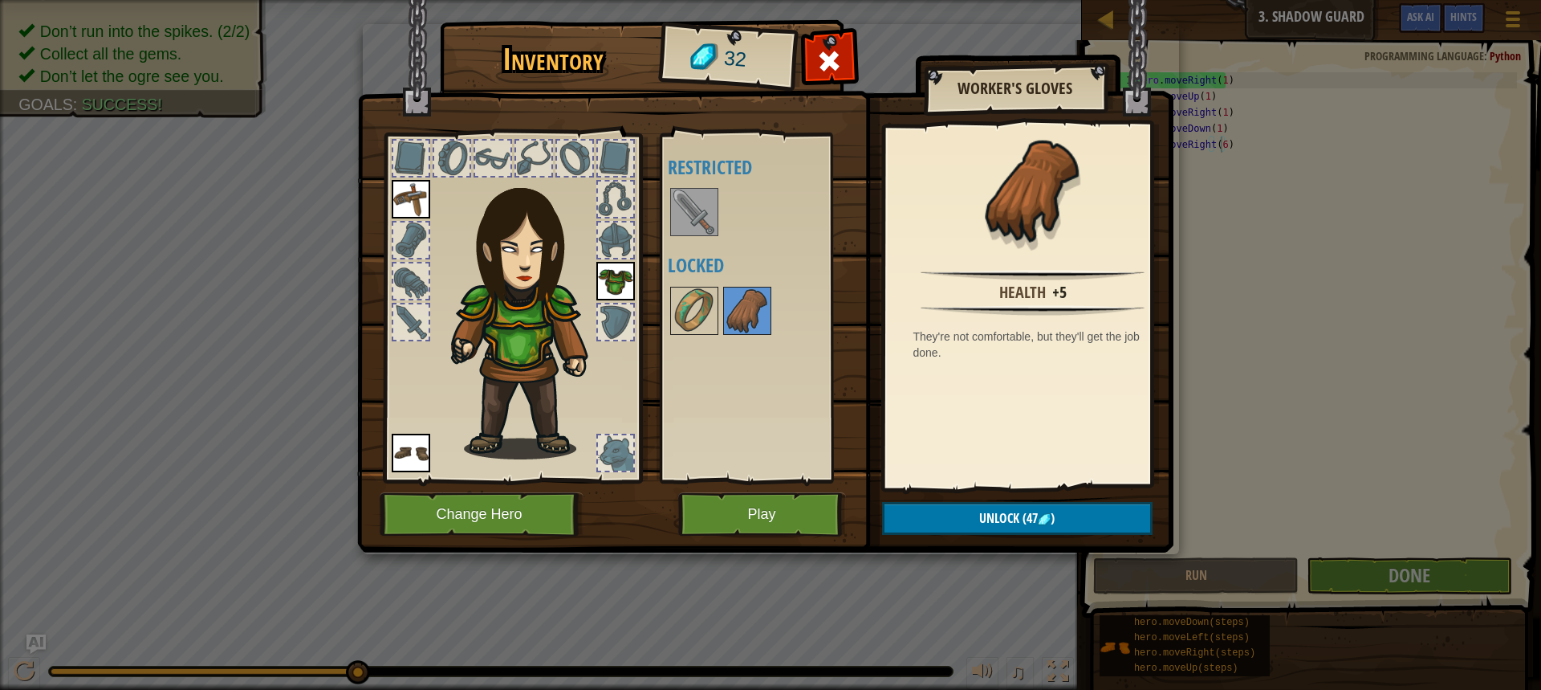
click at [705, 222] on img at bounding box center [694, 211] width 45 height 45
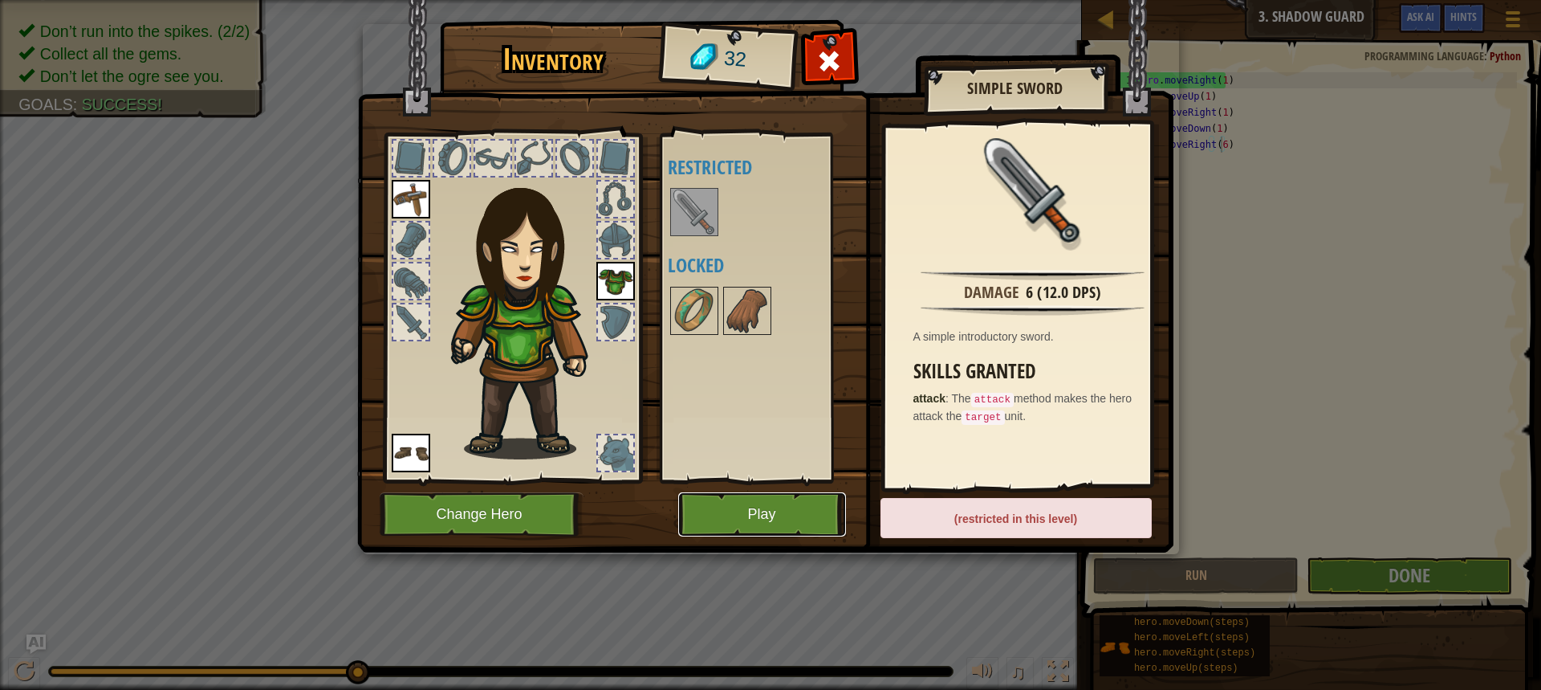
click at [792, 512] on button "Play" at bounding box center [762, 514] width 168 height 44
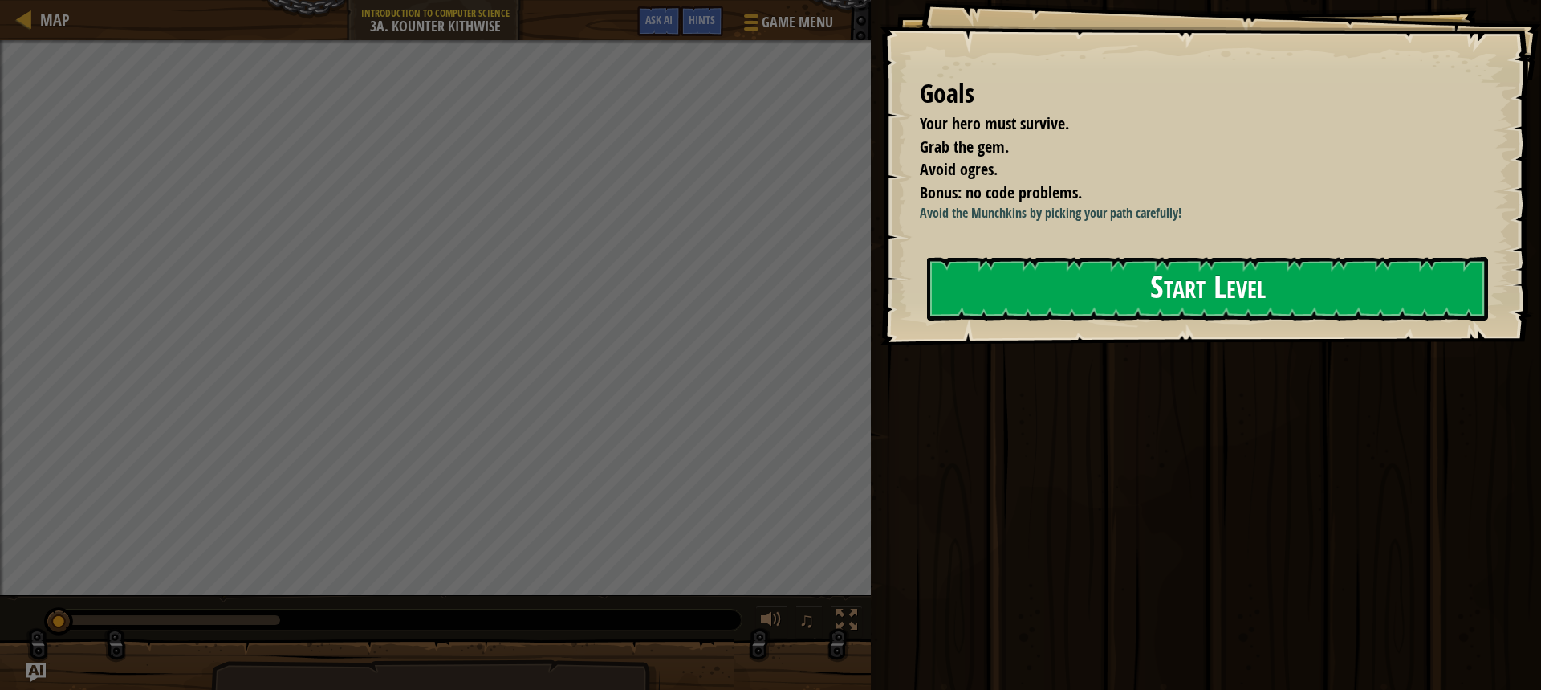
click at [1086, 275] on button "Start Level" at bounding box center [1207, 288] width 561 height 63
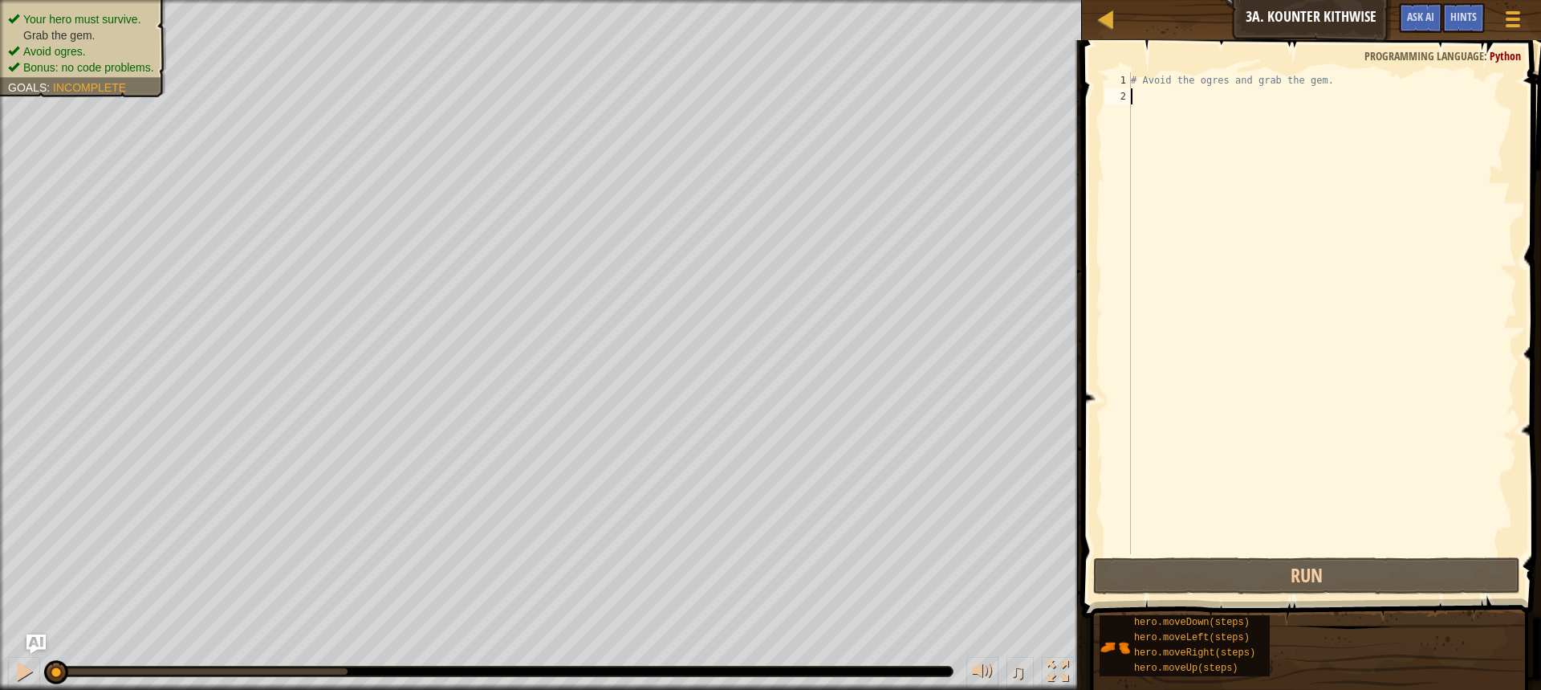
click at [1154, 72] on div "# Avoid the ogres and grab the gem." at bounding box center [1322, 329] width 389 height 514
type textarea "# Avoid the ogres and grab the gem."
click at [1190, 100] on div "# Avoid the ogres and grab the gem." at bounding box center [1322, 329] width 389 height 514
type textarea "m"
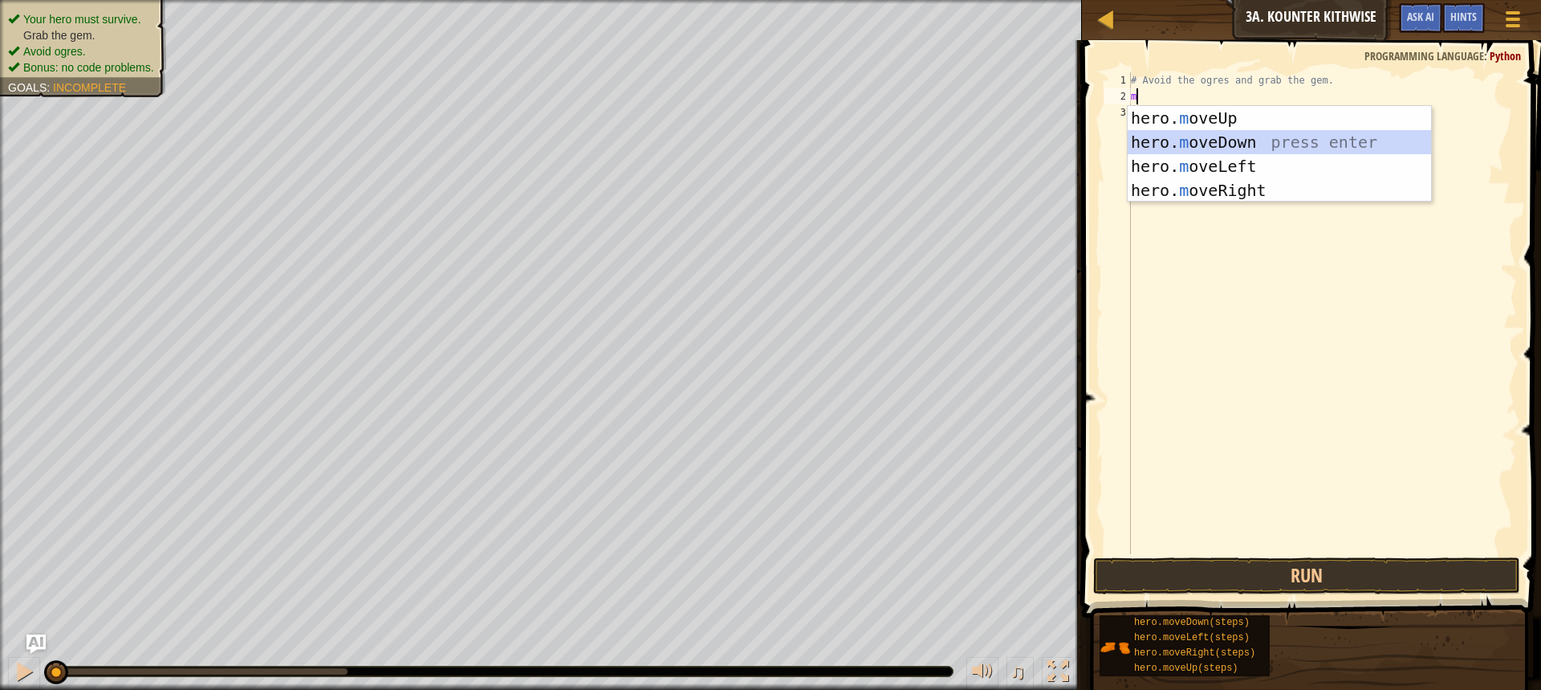
click at [1147, 145] on div "hero. m oveUp press enter hero. m oveDown press enter hero. m oveLeft press ent…" at bounding box center [1279, 178] width 303 height 144
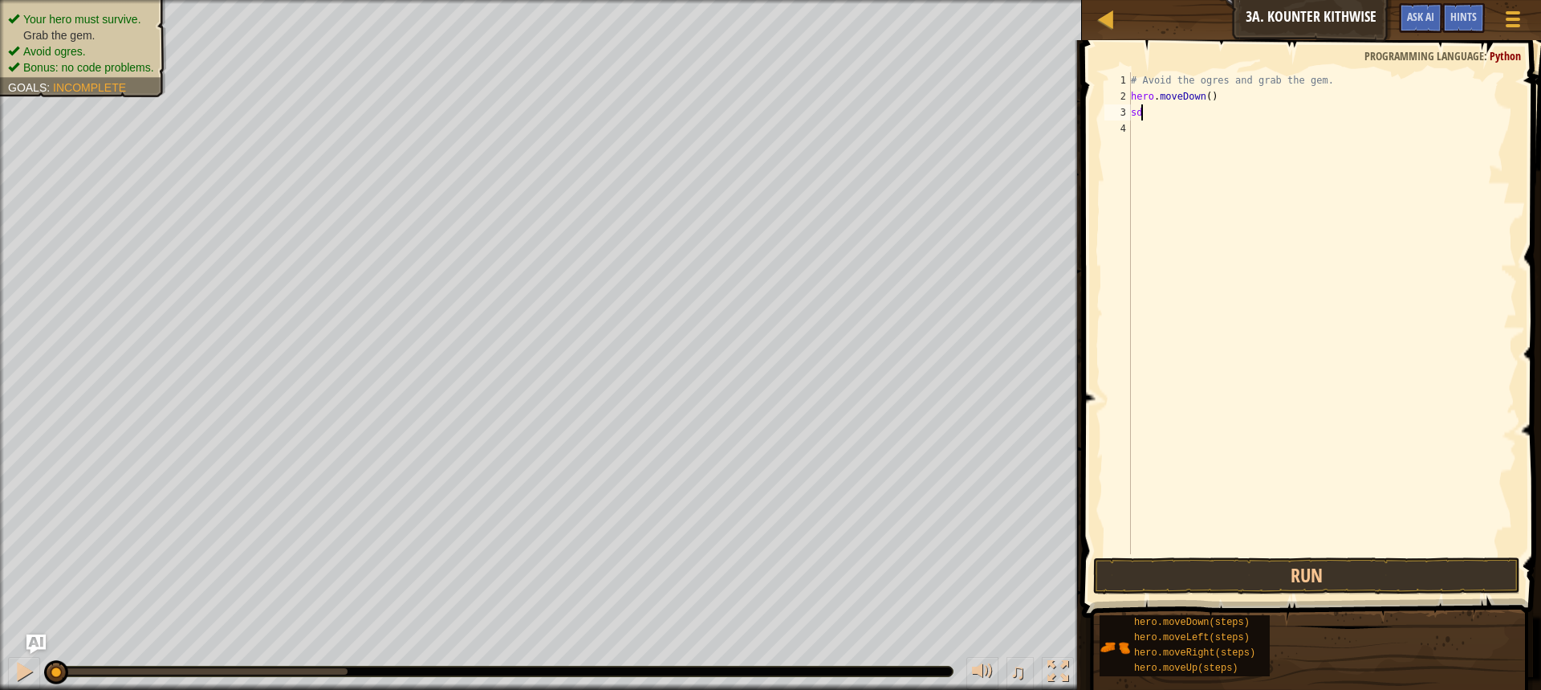
type textarea "s"
drag, startPoint x: 54, startPoint y: 665, endPoint x: 0, endPoint y: 626, distance: 66.2
click at [0, 626] on div "Your hero must survive. Grab the gem. Avoid ogres. Bonus: no code problems. Goa…" at bounding box center [770, 345] width 1541 height 690
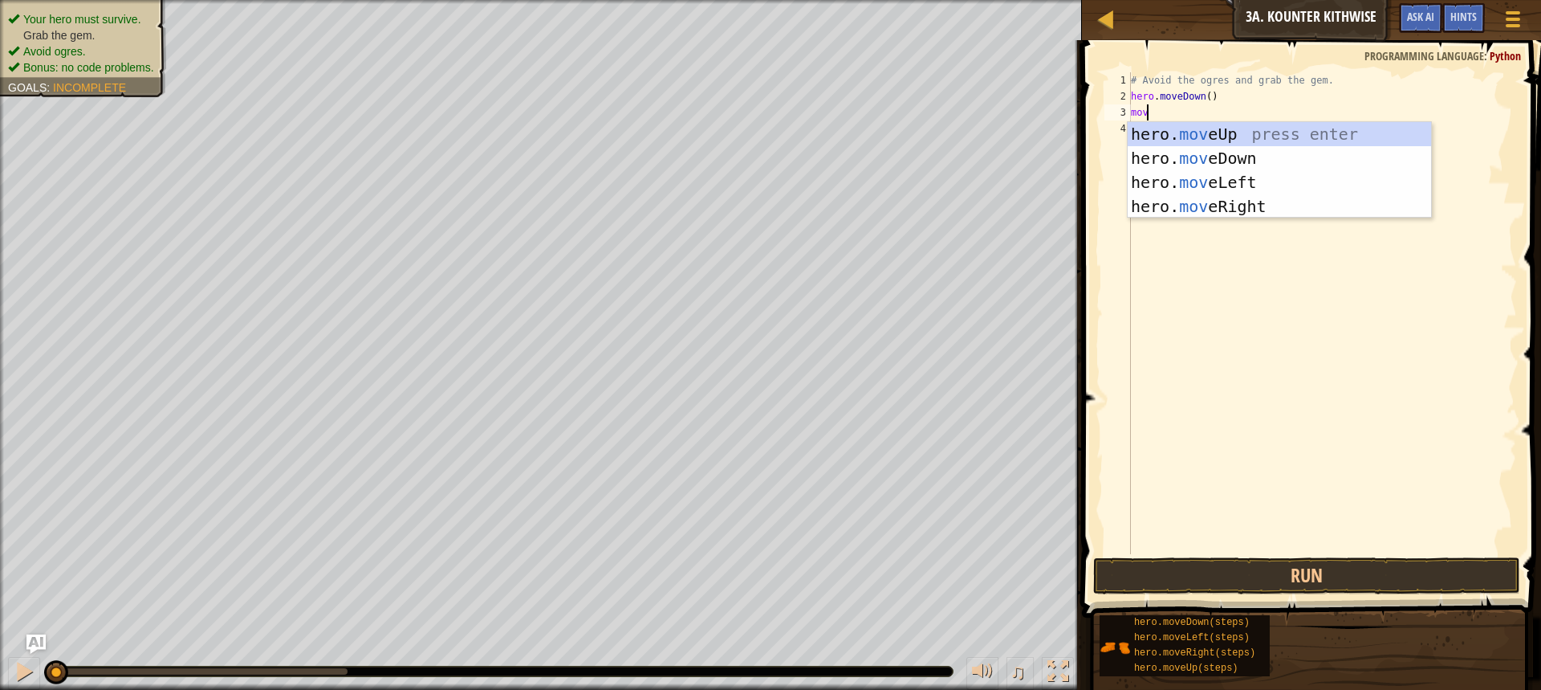
type textarea "move"
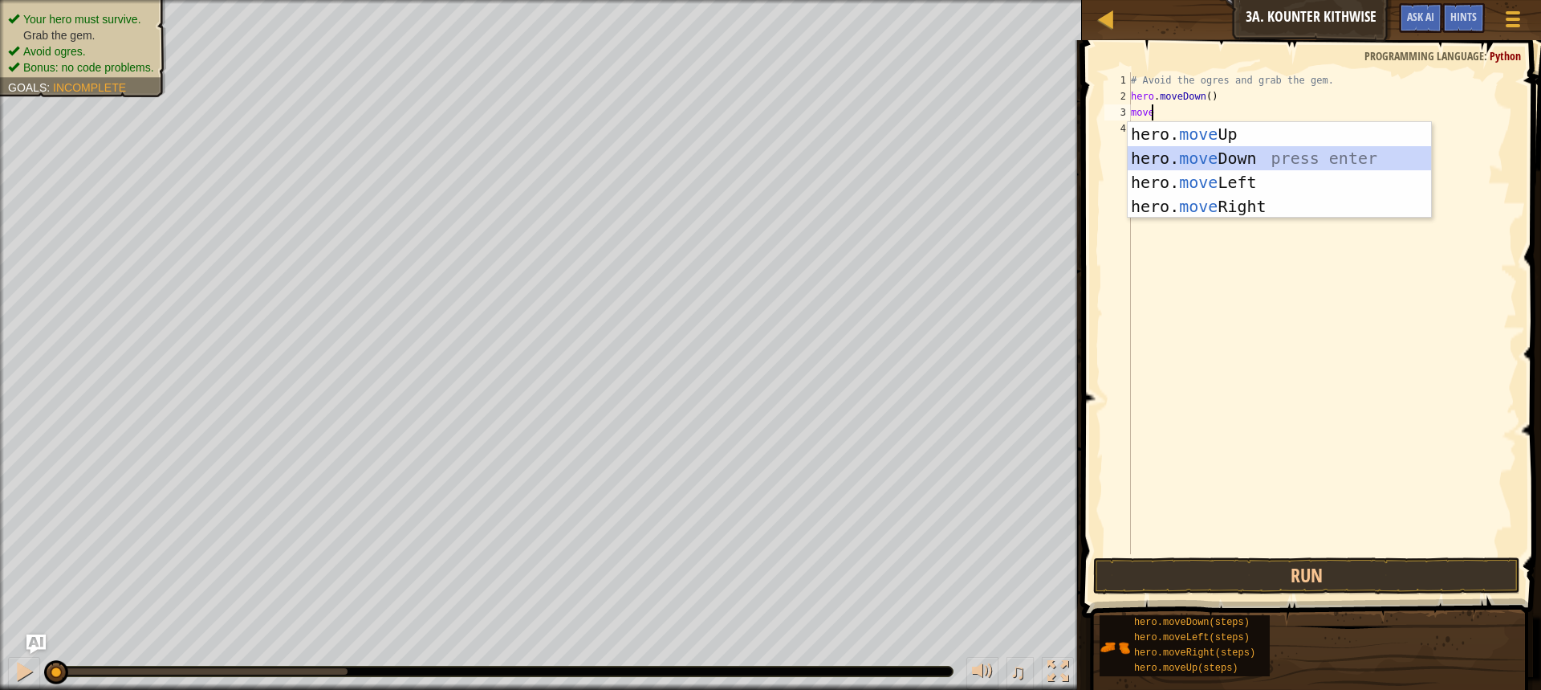
click at [1225, 164] on div "hero. move Up press enter hero. move Down press enter hero. move Left press ent…" at bounding box center [1279, 194] width 303 height 144
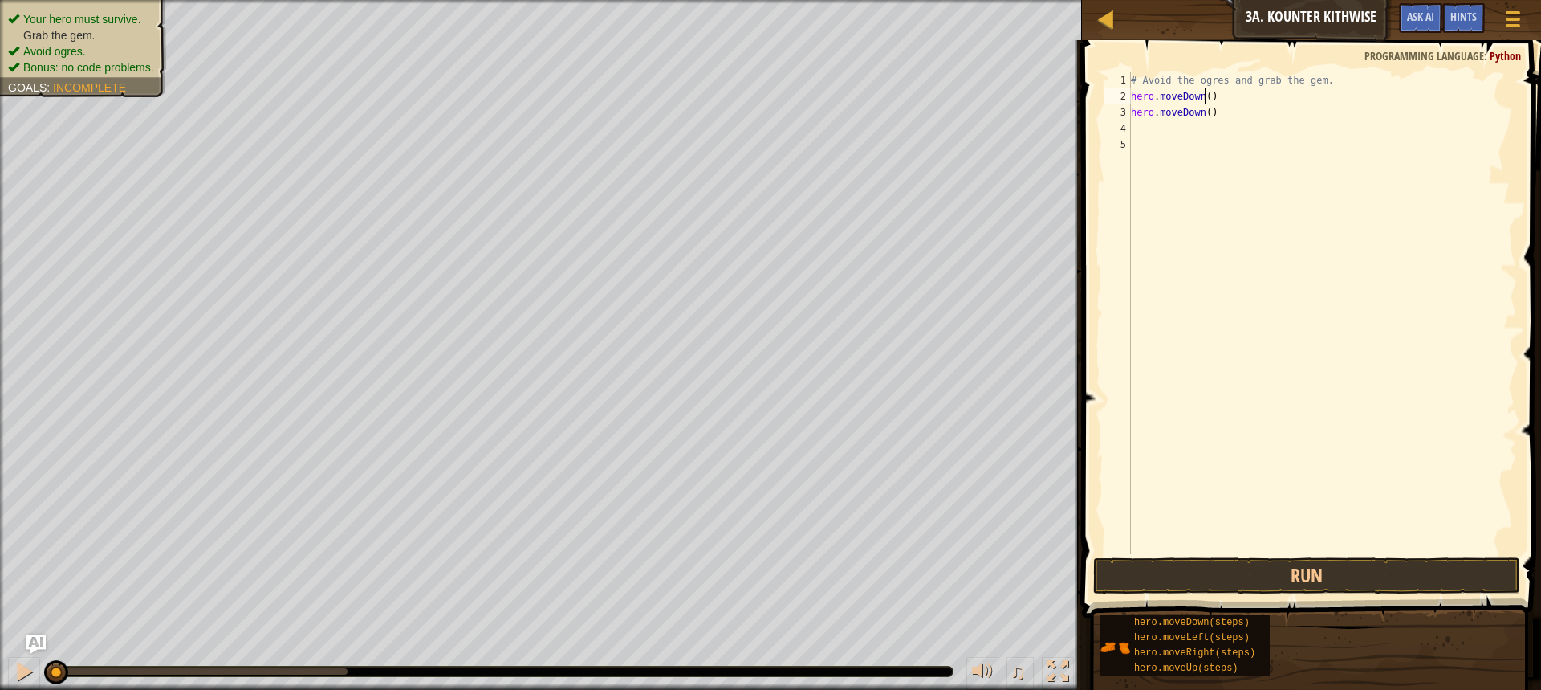
click at [1205, 97] on div "# Avoid the ogres and grab the gem. hero . moveDown ( ) hero . moveDown ( )" at bounding box center [1322, 329] width 389 height 514
click at [1217, 119] on div "# Avoid the ogres and grab the gem. hero . moveDown ( ) hero . moveDown ( )" at bounding box center [1322, 329] width 389 height 514
type textarea "hero.moveDown()"
